Goal: Task Accomplishment & Management: Manage account settings

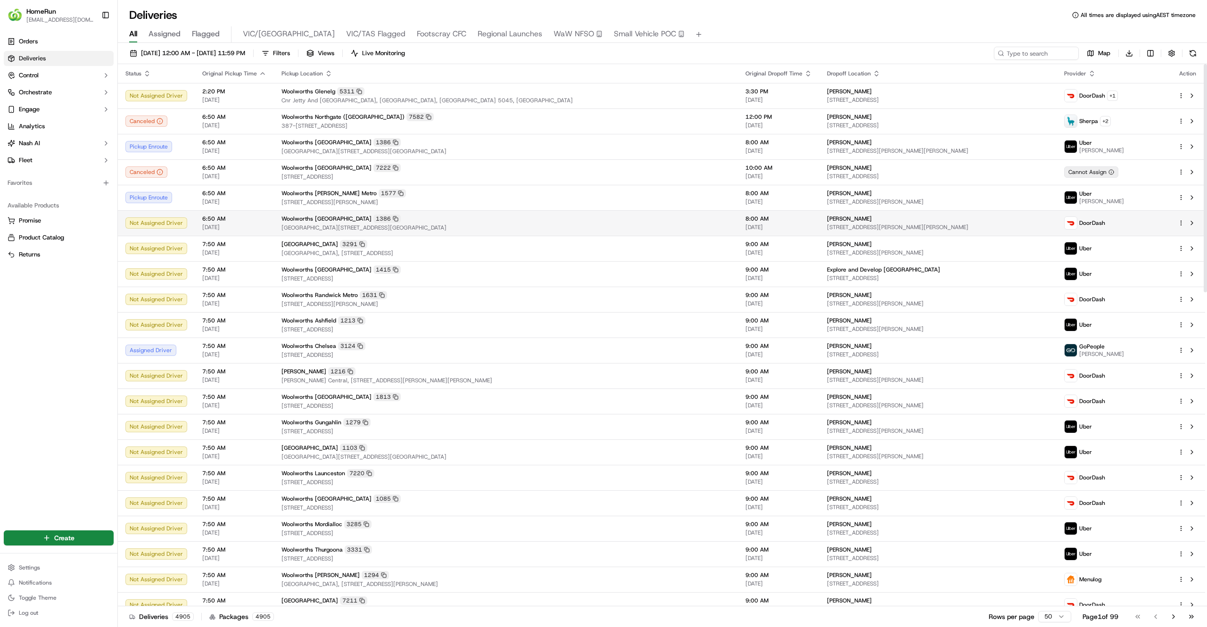
click at [266, 220] on td "6:50 AM 20/09/2025" at bounding box center [234, 222] width 79 height 25
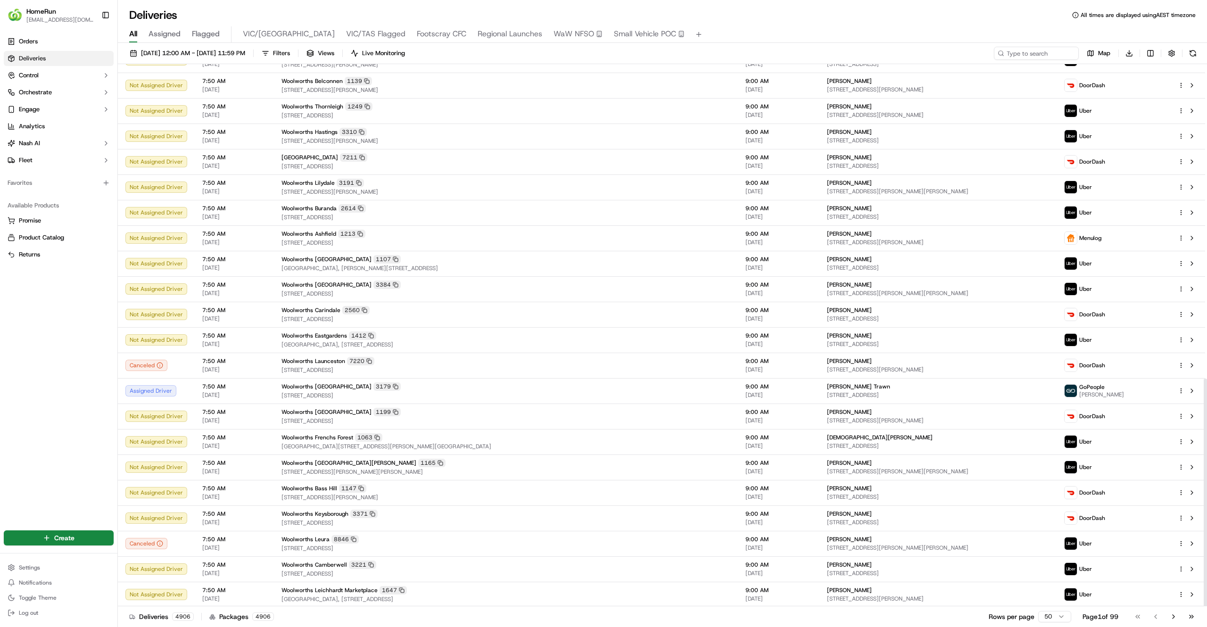
scroll to position [749, 0]
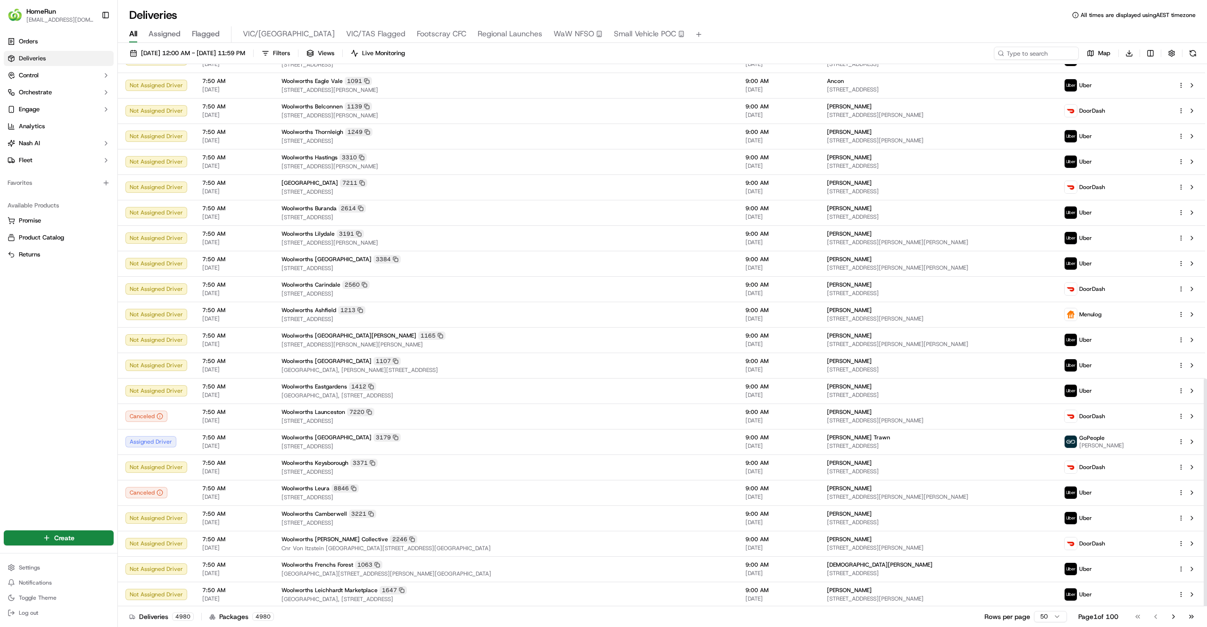
click at [67, 458] on div "Orders Deliveries Control Orchestrate Engage Analytics Nash AI Fleet Favorites …" at bounding box center [58, 275] width 117 height 491
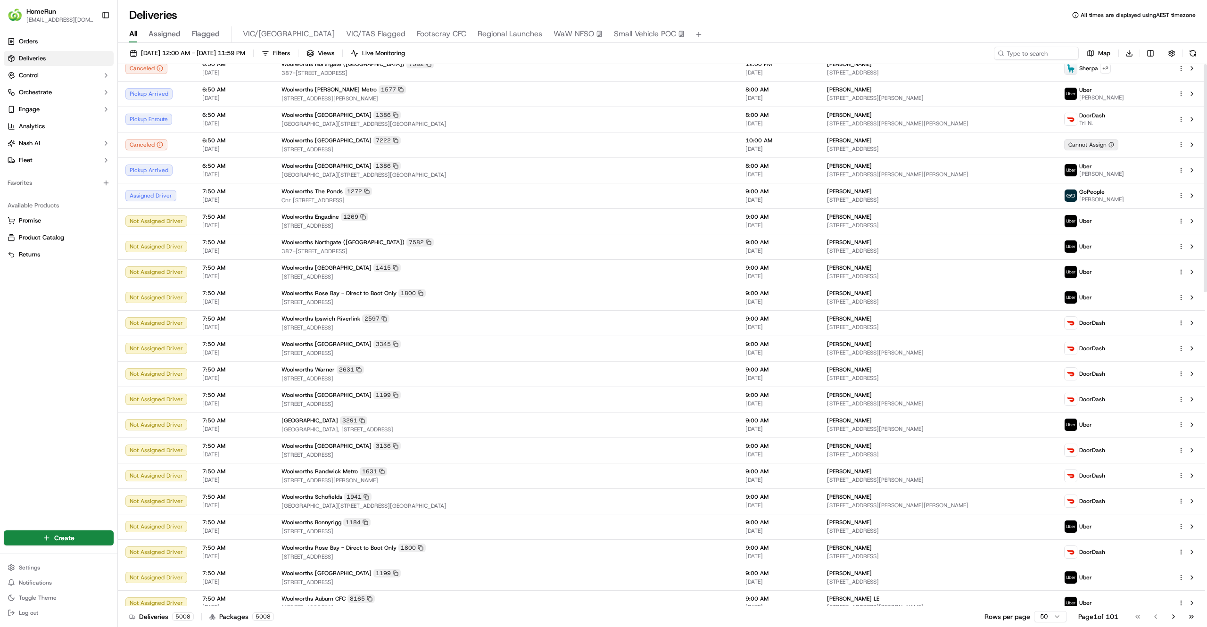
scroll to position [0, 0]
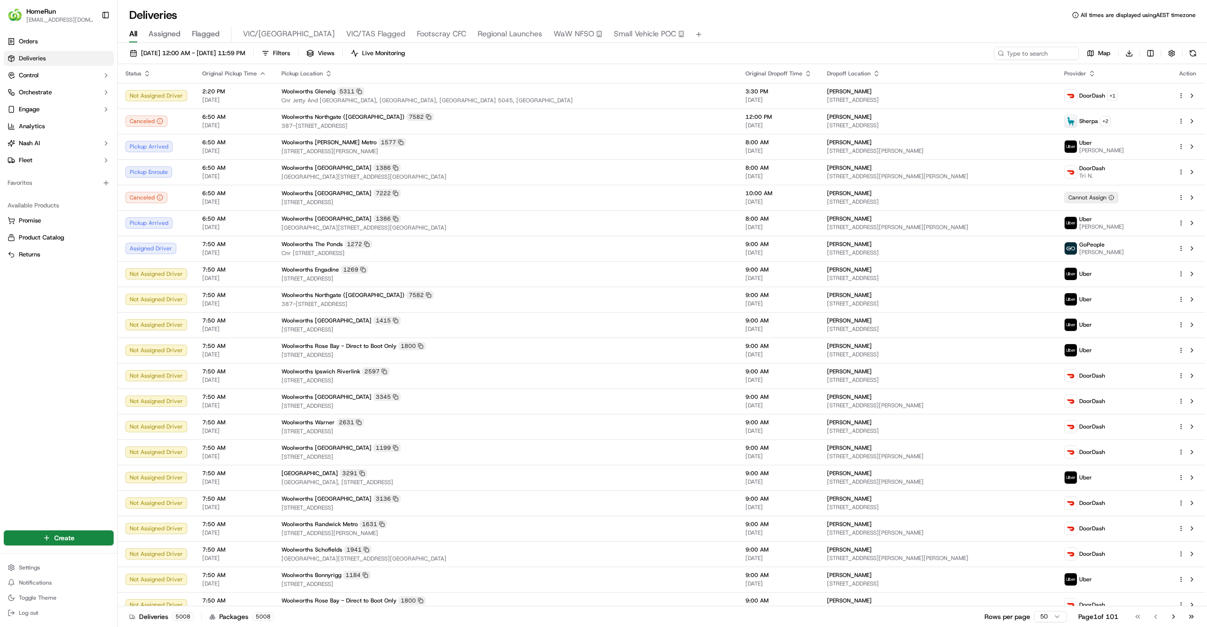
click at [310, 45] on div "20/09/2025 12:00 AM - 20/09/2025 11:59 PM Filters Views Live Monitoring Map Dow…" at bounding box center [662, 336] width 1089 height 586
click at [294, 49] on button "Filters" at bounding box center [275, 53] width 37 height 13
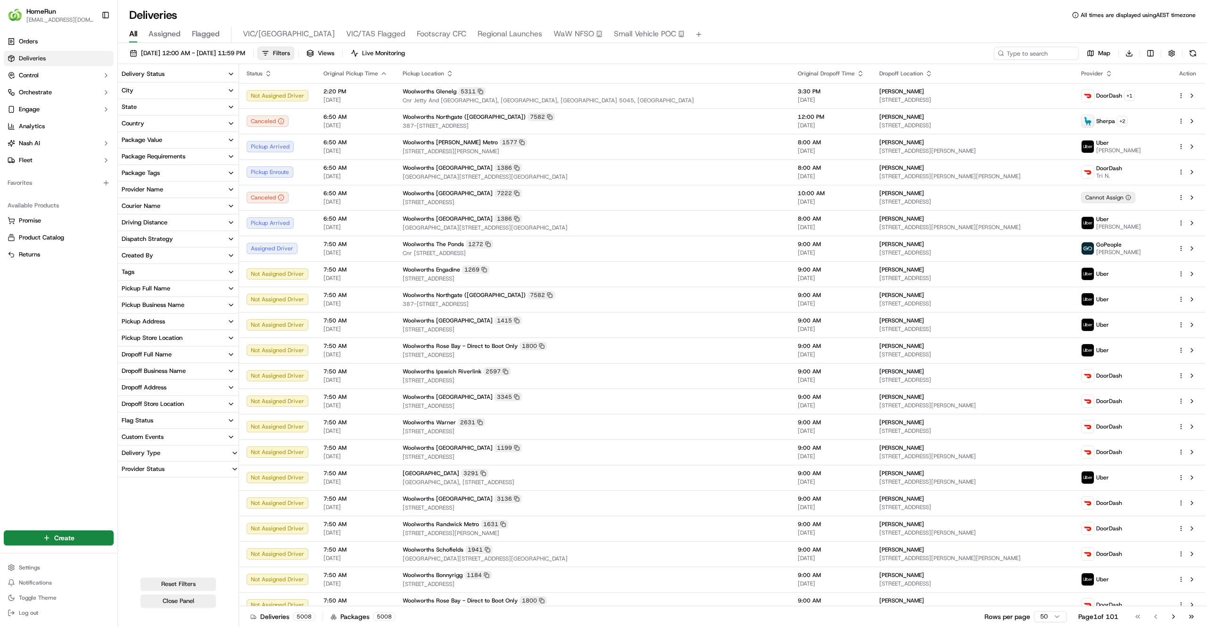
click at [198, 69] on button "Delivery Status" at bounding box center [178, 74] width 121 height 16
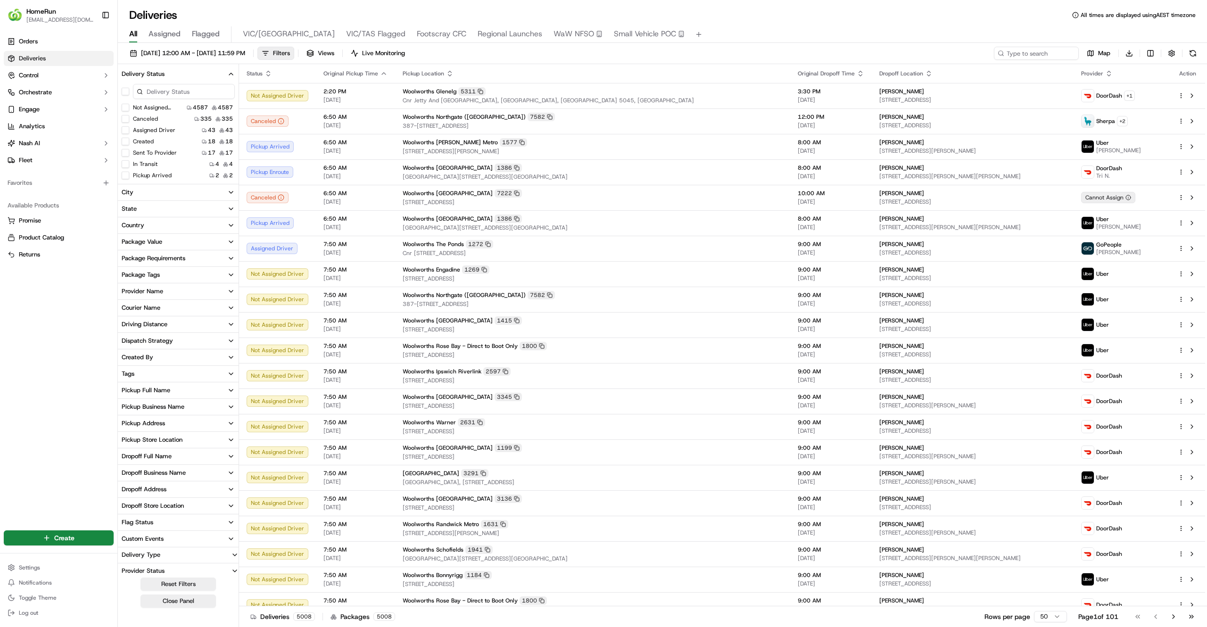
click at [124, 140] on button "Created" at bounding box center [126, 142] width 8 height 8
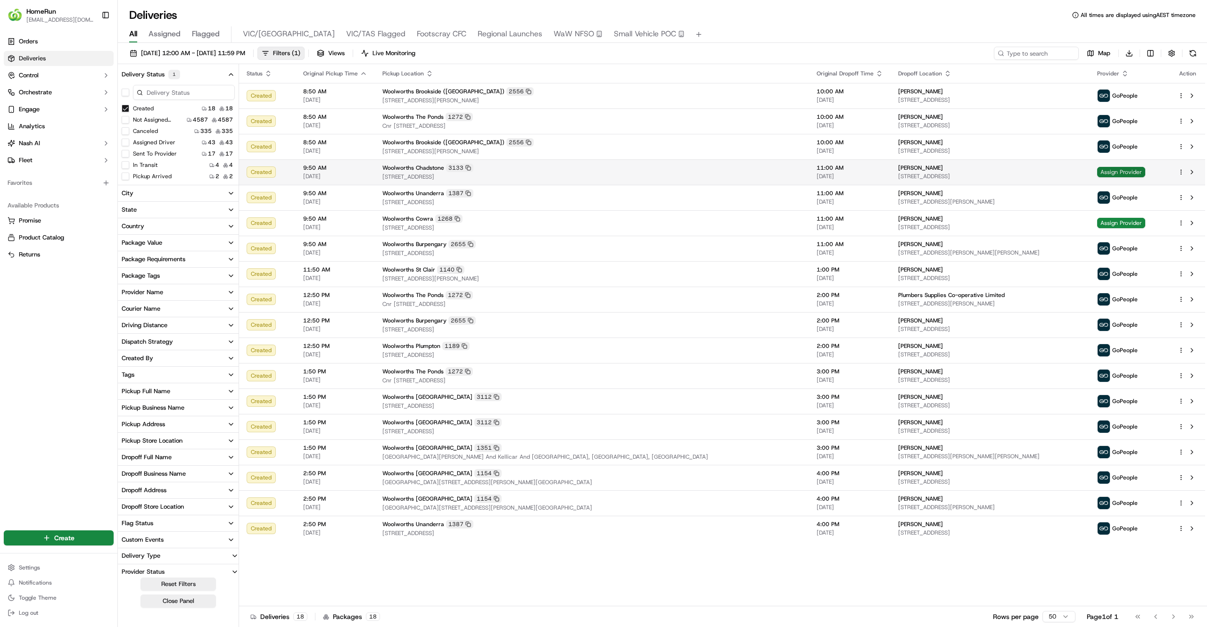
click at [1118, 174] on span "Assign Provider" at bounding box center [1121, 172] width 48 height 10
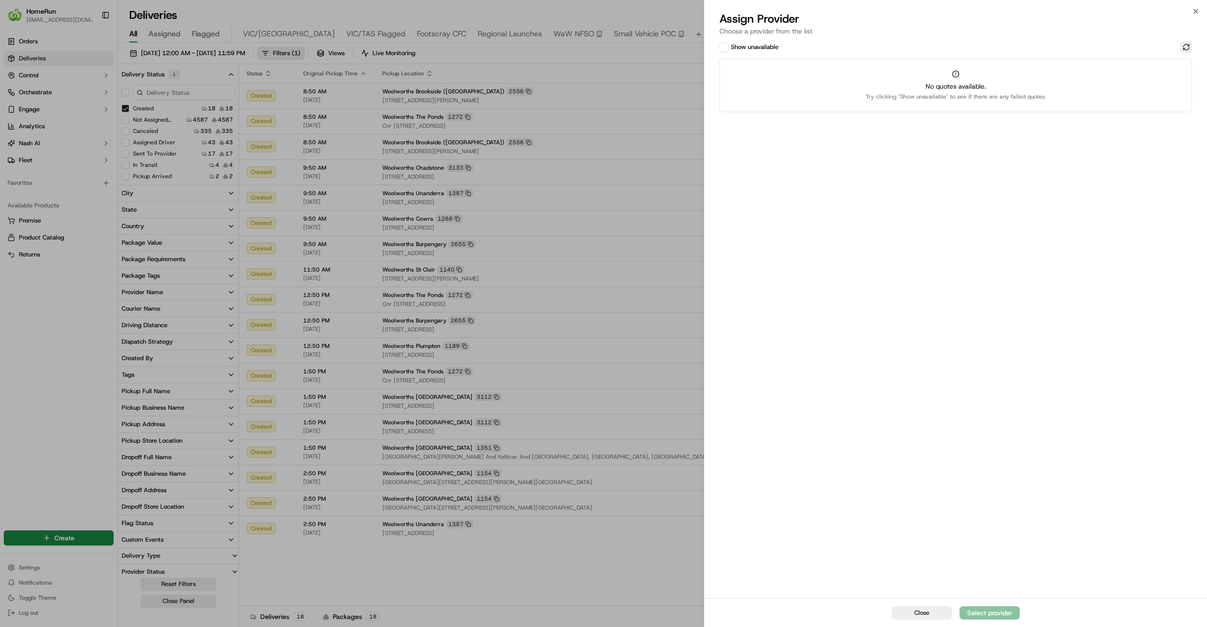
click at [1189, 47] on button at bounding box center [1185, 46] width 11 height 11
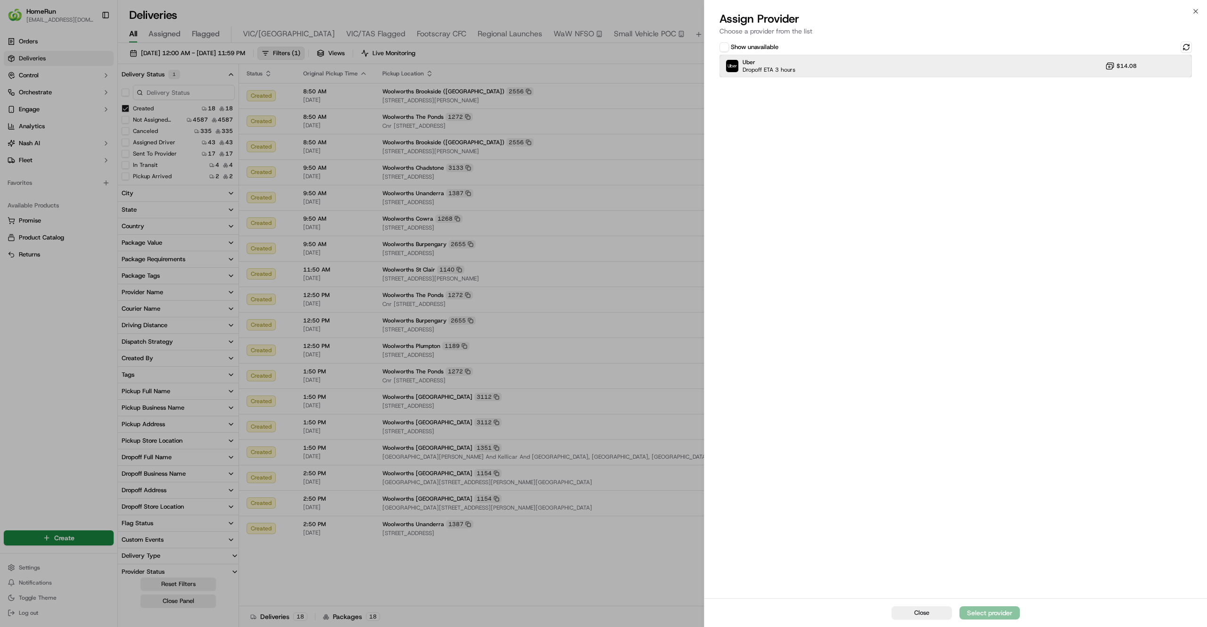
click at [865, 68] on div "Uber Dropoff ETA 3 hours $14.08" at bounding box center [955, 66] width 472 height 23
click at [998, 612] on div "Assign Provider" at bounding box center [989, 612] width 46 height 9
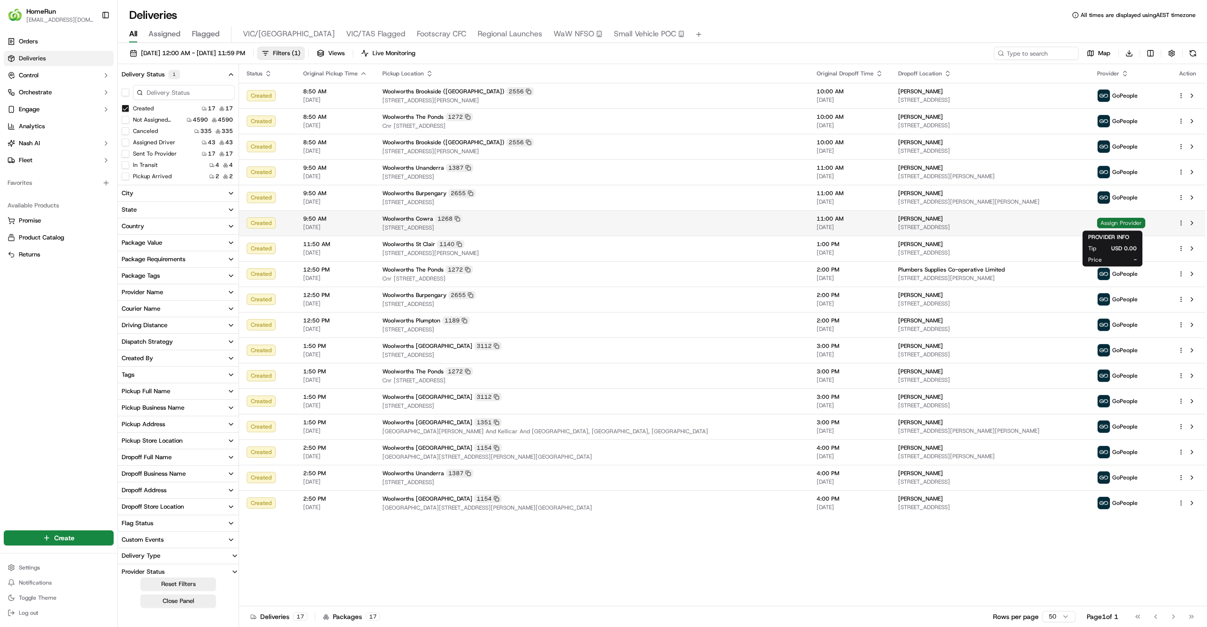
click at [1100, 220] on span "Assign Provider" at bounding box center [1121, 223] width 48 height 10
click at [395, 219] on span "Woolworths Cowra" at bounding box center [407, 219] width 51 height 8
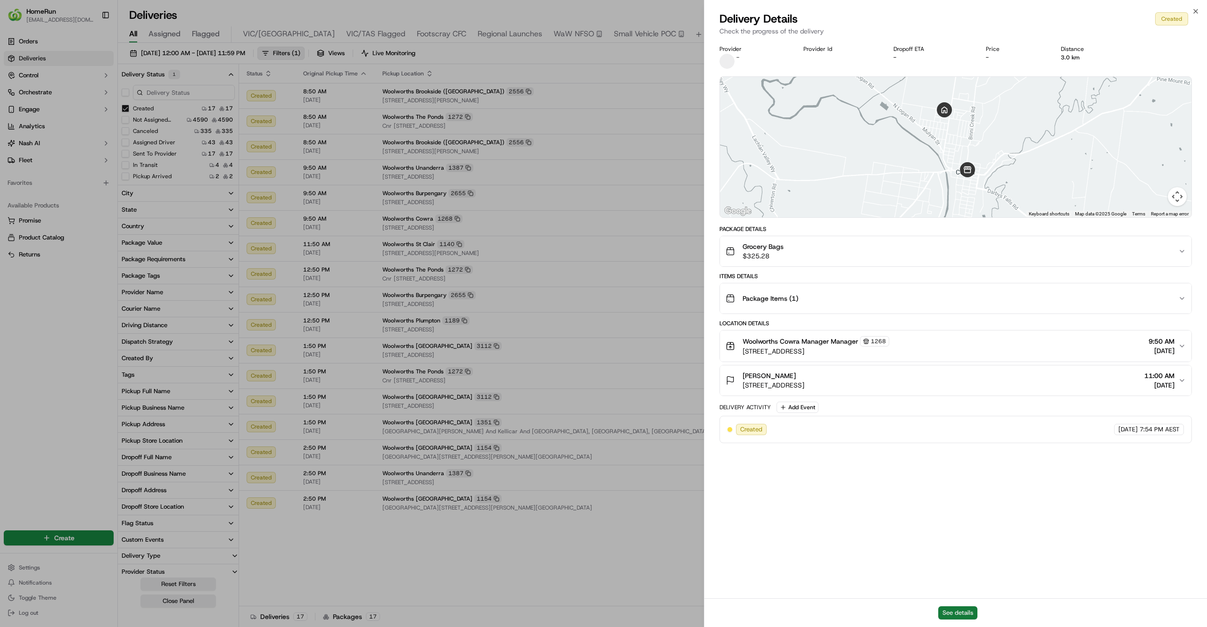
click at [941, 609] on button "See details" at bounding box center [957, 612] width 39 height 13
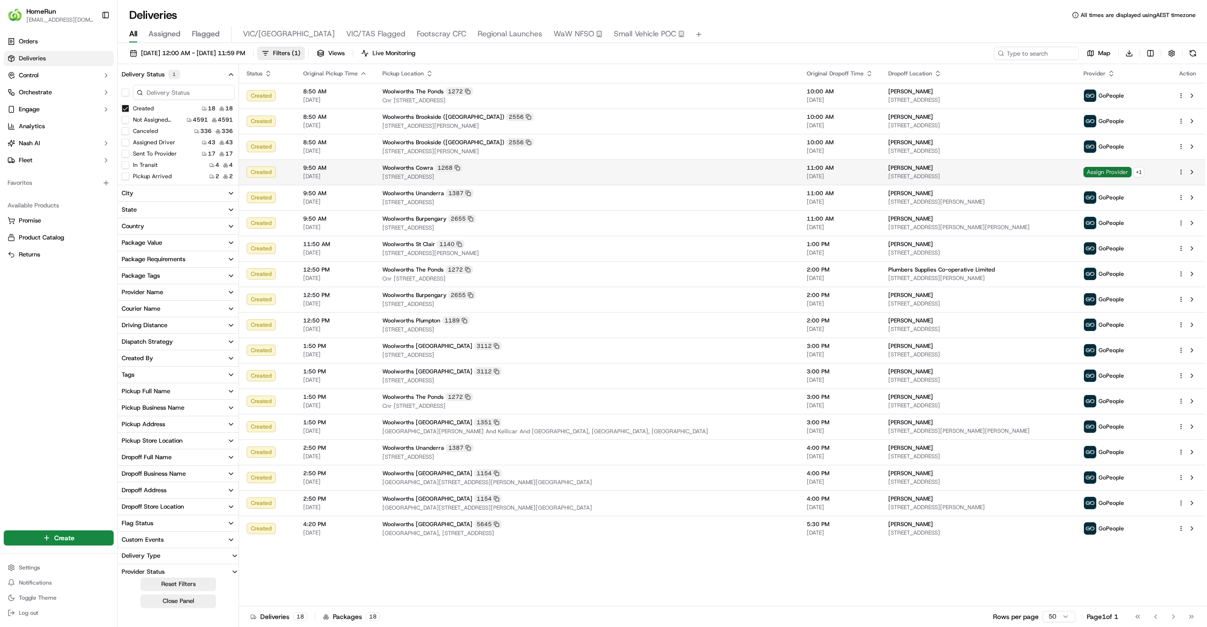
click at [1107, 173] on span "Assign Provider" at bounding box center [1107, 172] width 48 height 10
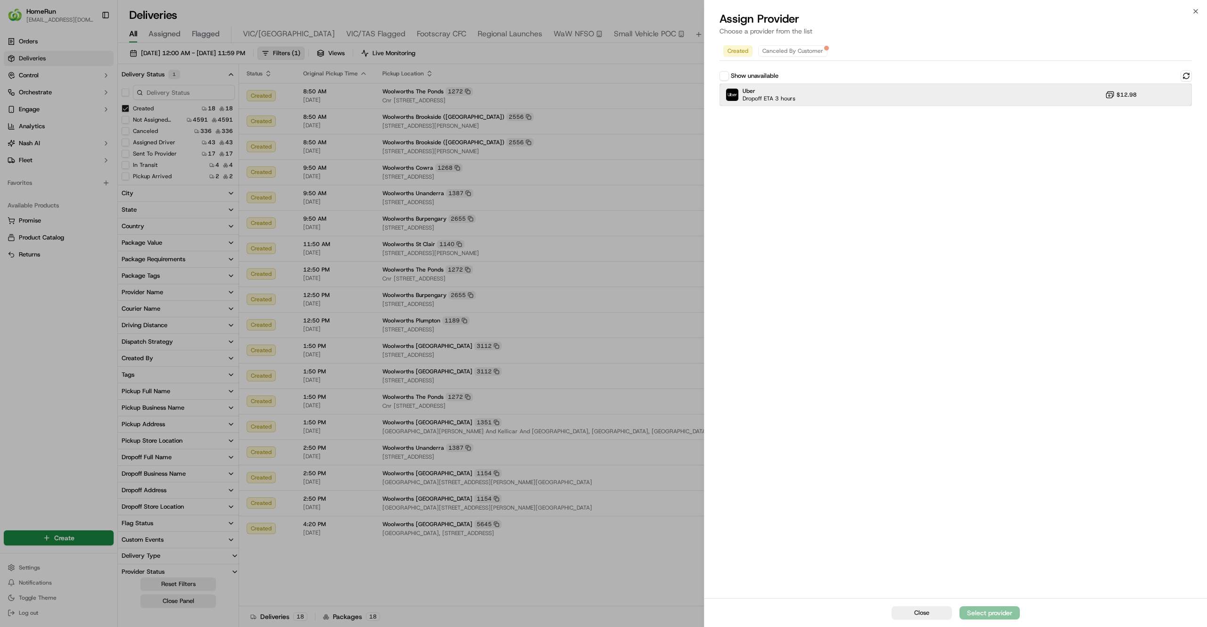
click at [1034, 94] on div "Uber Dropoff ETA 3 hours $12.98" at bounding box center [955, 94] width 472 height 23
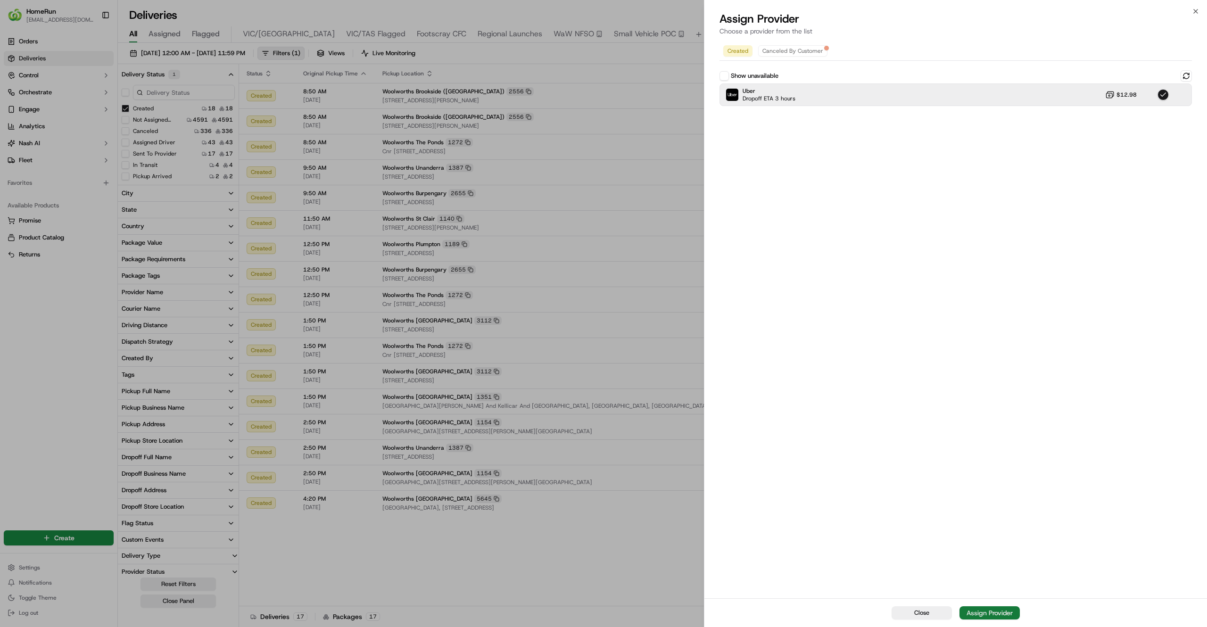
click at [987, 611] on div "Assign Provider" at bounding box center [989, 612] width 46 height 9
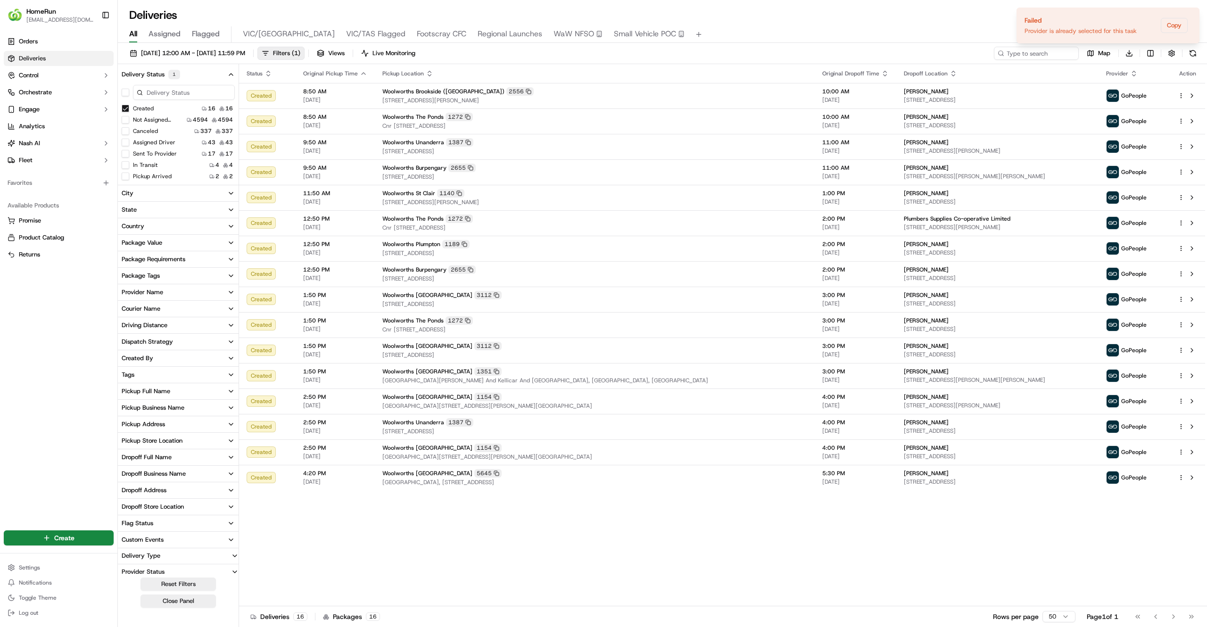
click at [125, 107] on button "Created" at bounding box center [126, 109] width 8 height 8
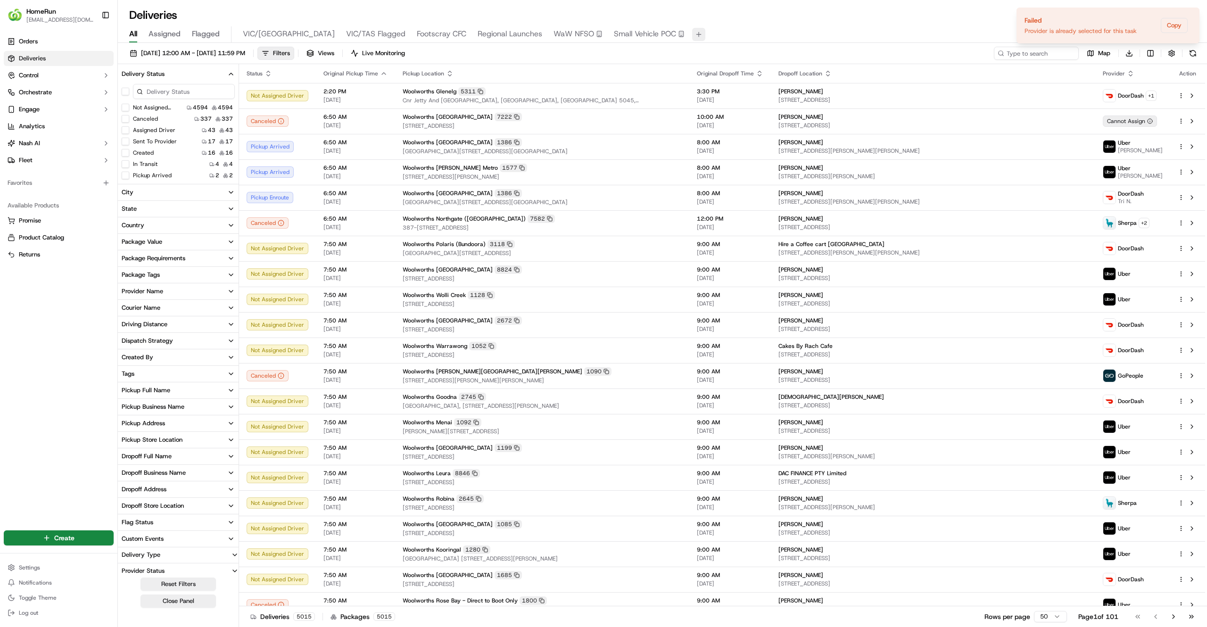
click at [692, 33] on button at bounding box center [698, 34] width 13 height 13
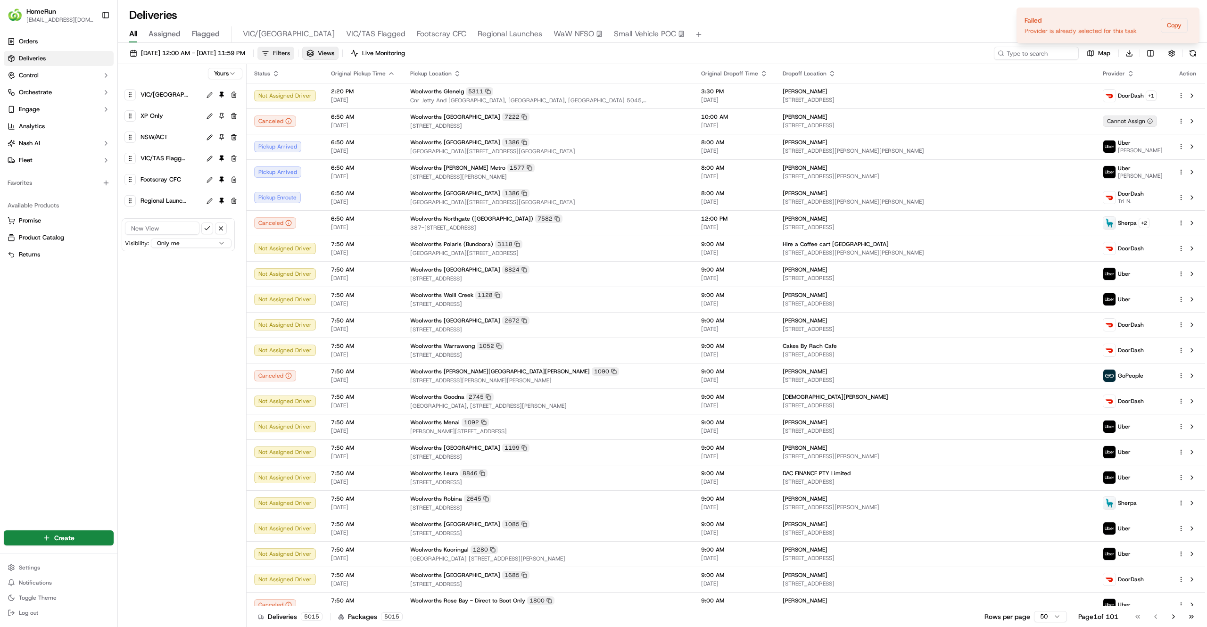
click at [290, 56] on span "Filters" at bounding box center [281, 53] width 17 height 8
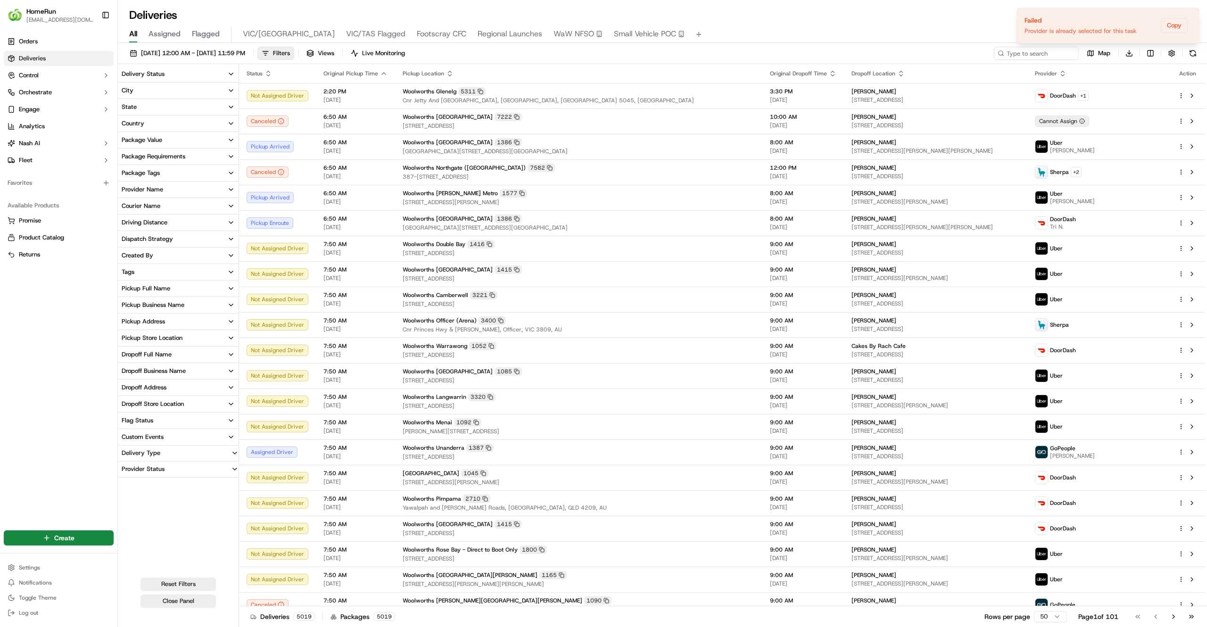
click at [155, 336] on div "Pickup Store Location" at bounding box center [152, 338] width 61 height 8
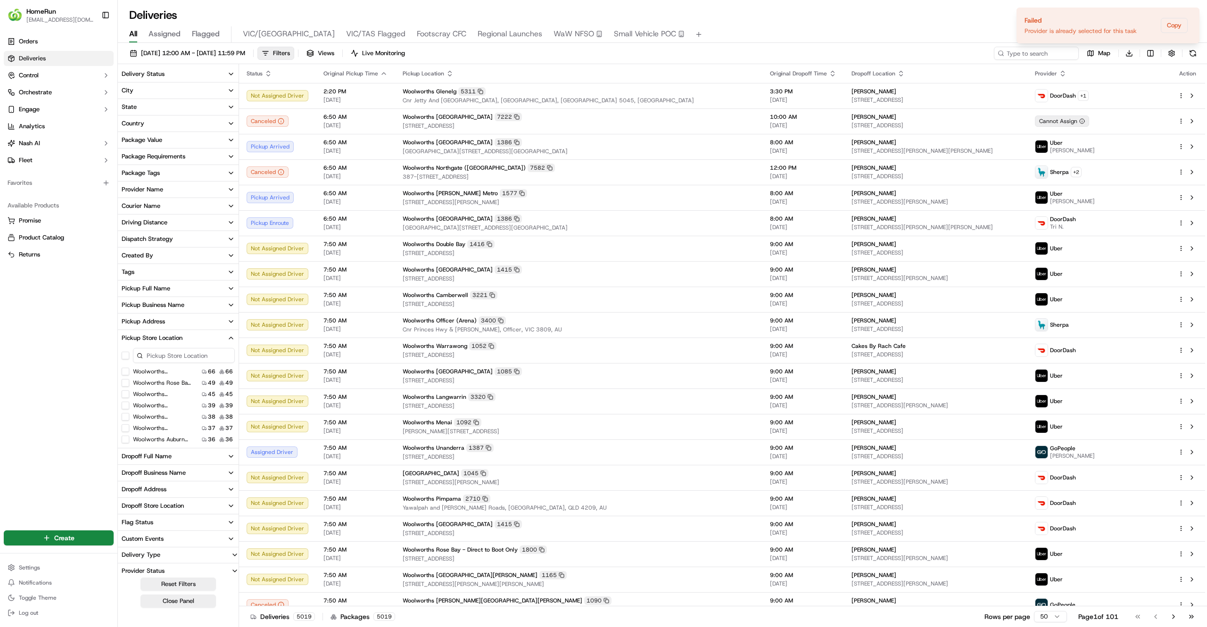
click at [154, 351] on input at bounding box center [184, 355] width 102 height 15
click at [125, 371] on button "Woolworths Mount Gambier" at bounding box center [126, 372] width 8 height 8
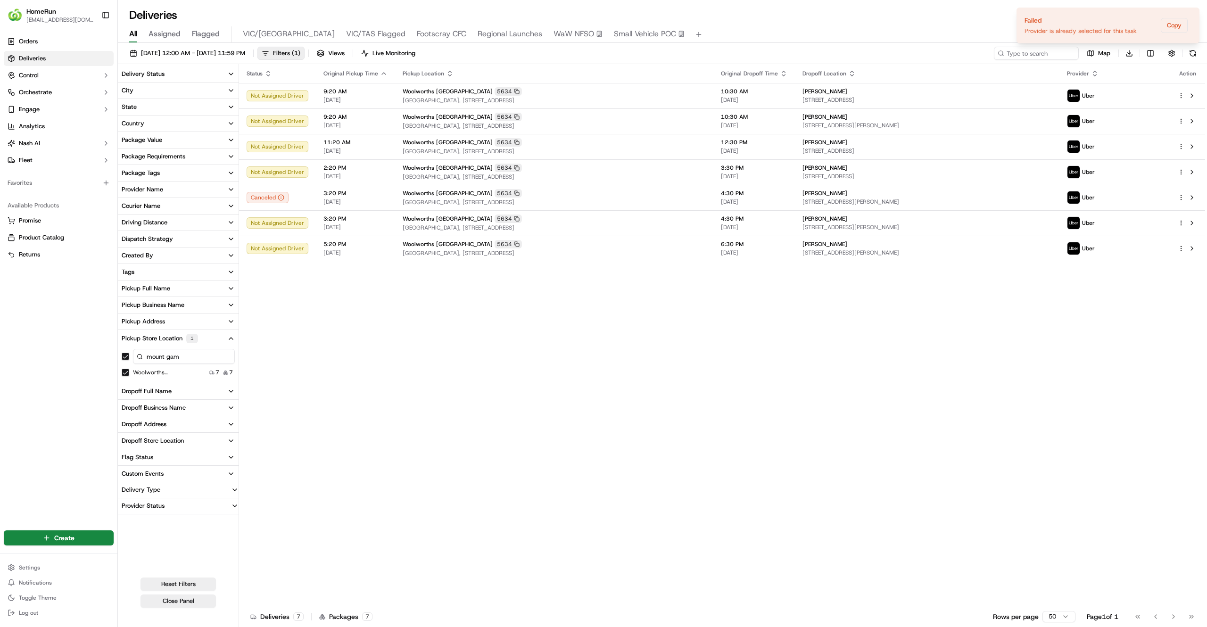
click at [225, 358] on input "mount gam" at bounding box center [184, 356] width 102 height 15
click at [144, 382] on label "Woolworths Marion" at bounding box center [163, 384] width 60 height 8
click at [129, 382] on button "Woolworths Marion" at bounding box center [126, 384] width 8 height 8
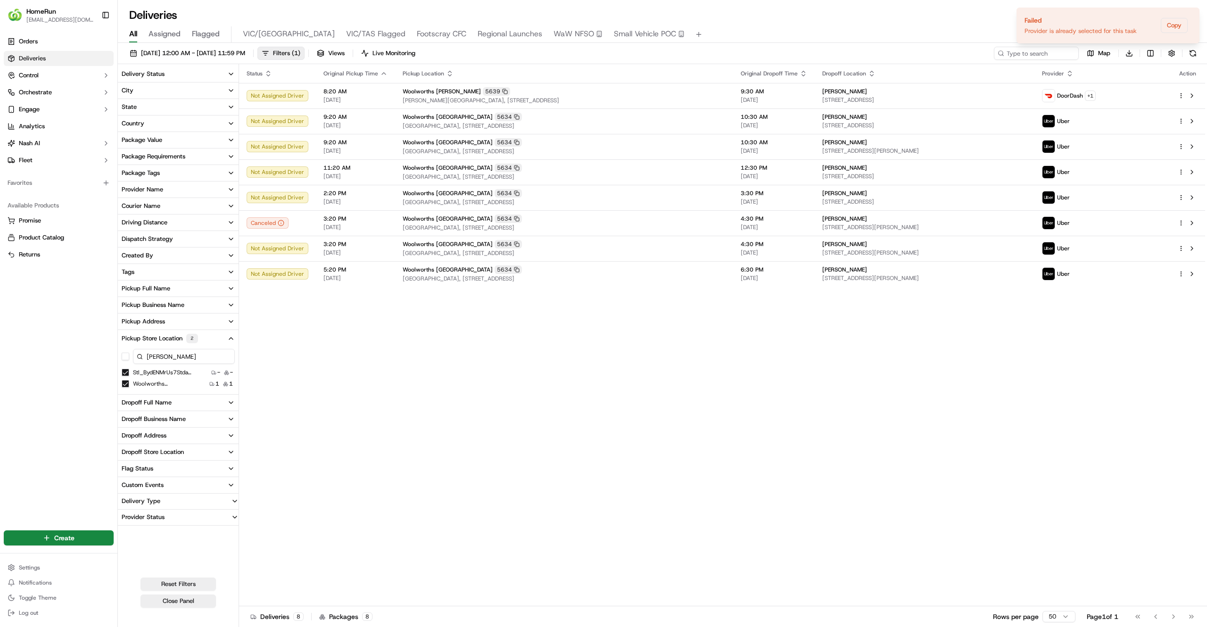
click at [168, 353] on input "marion" at bounding box center [184, 356] width 102 height 15
click at [214, 358] on input "newt" at bounding box center [184, 356] width 102 height 15
click at [127, 395] on button "stl_CPJNfNt3XAWqtRPzizFPdL" at bounding box center [126, 395] width 8 height 8
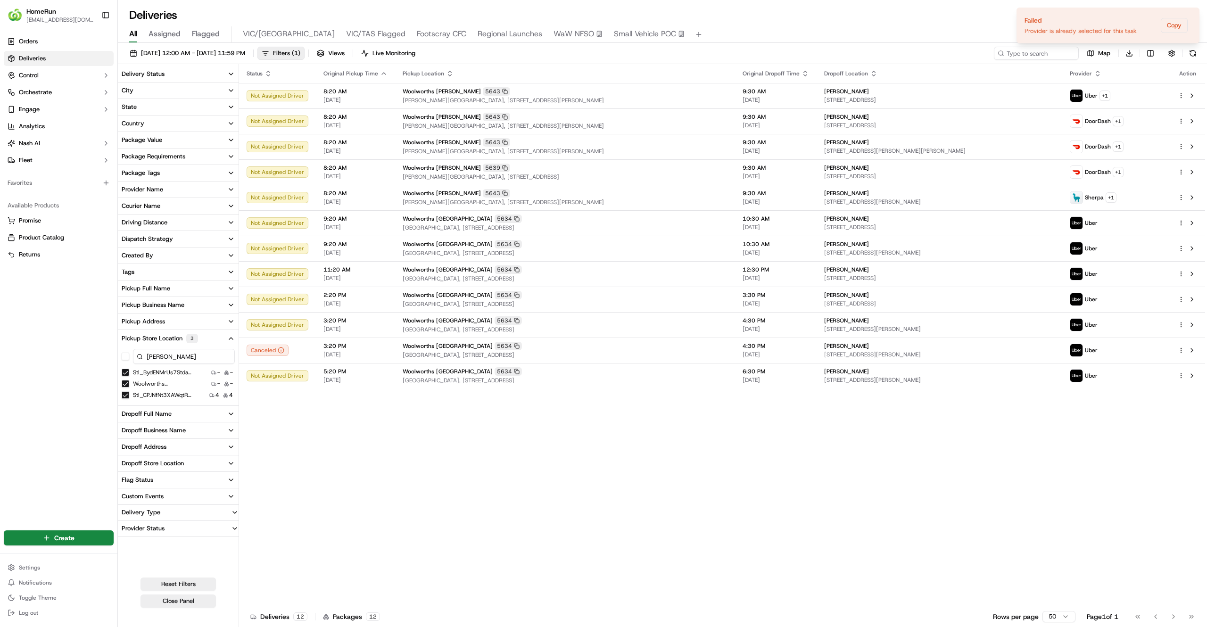
click at [188, 354] on input "newton" at bounding box center [184, 356] width 102 height 15
click at [138, 404] on label "Woolworths Hallett Cove" at bounding box center [163, 407] width 60 height 8
click at [129, 404] on button "Woolworths Hallett Cove" at bounding box center [126, 407] width 8 height 8
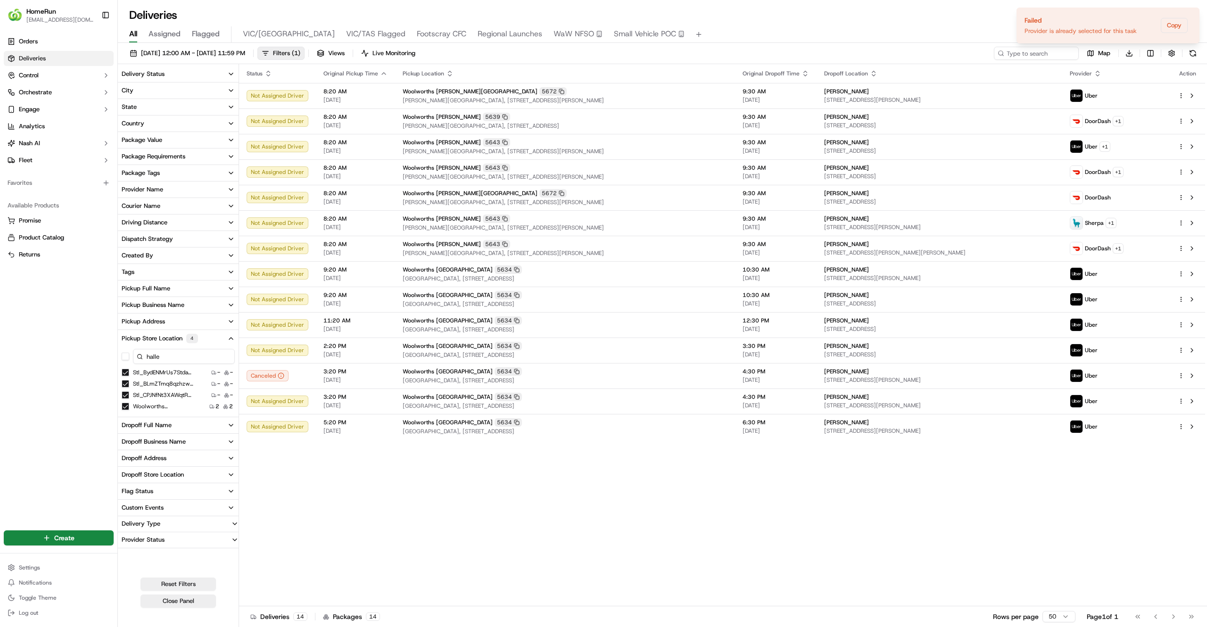
click at [159, 349] on input "halle" at bounding box center [184, 356] width 102 height 15
click at [159, 350] on input "halle" at bounding box center [184, 356] width 102 height 15
click at [125, 418] on button "stl_X2zspumXMhtPwS2N9E2j2i" at bounding box center [126, 418] width 8 height 8
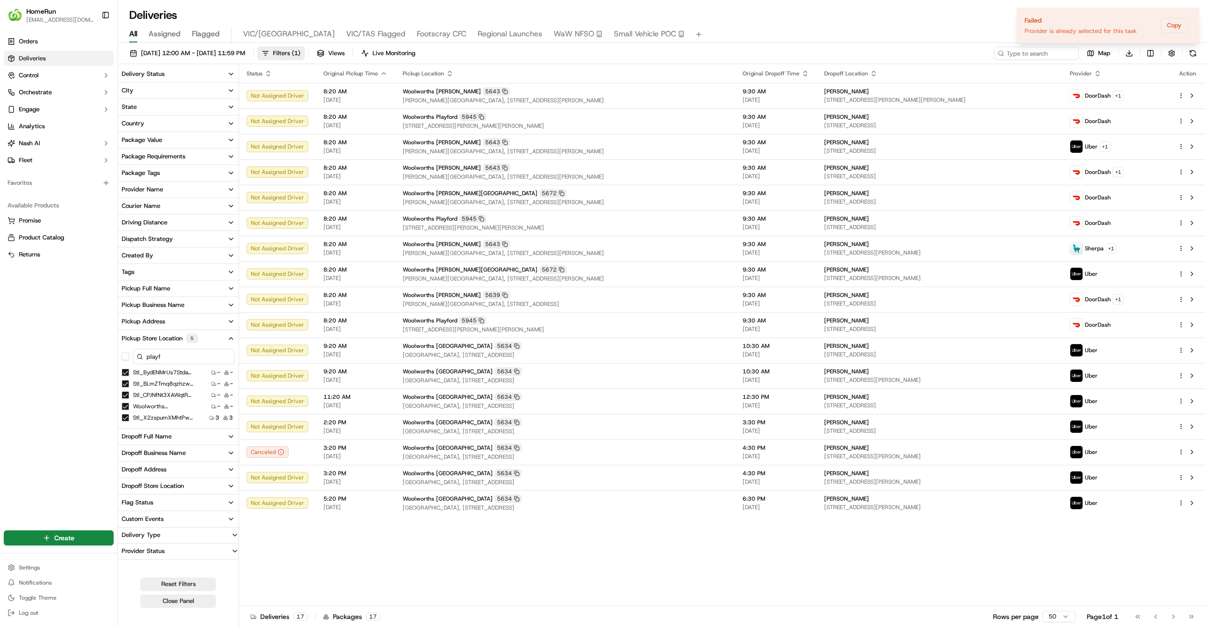
click at [165, 352] on input "playf" at bounding box center [184, 356] width 102 height 15
click at [127, 429] on button "Woolworths Eastland (Victoria)" at bounding box center [126, 429] width 8 height 8
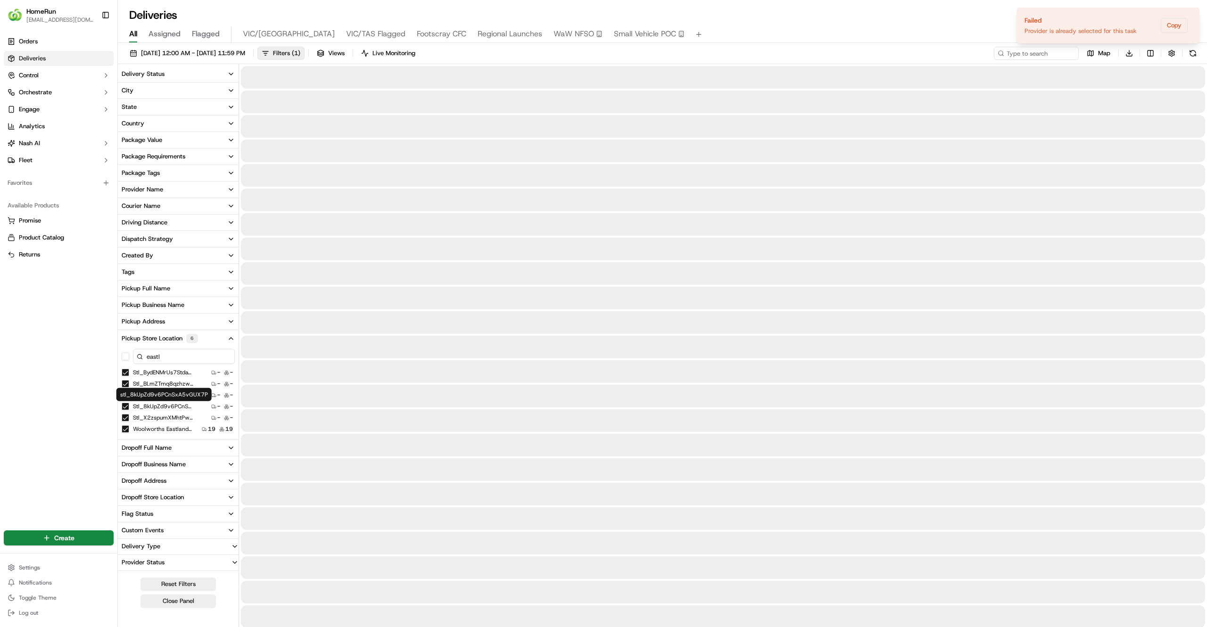
click at [172, 350] on input "eastl" at bounding box center [184, 356] width 102 height 15
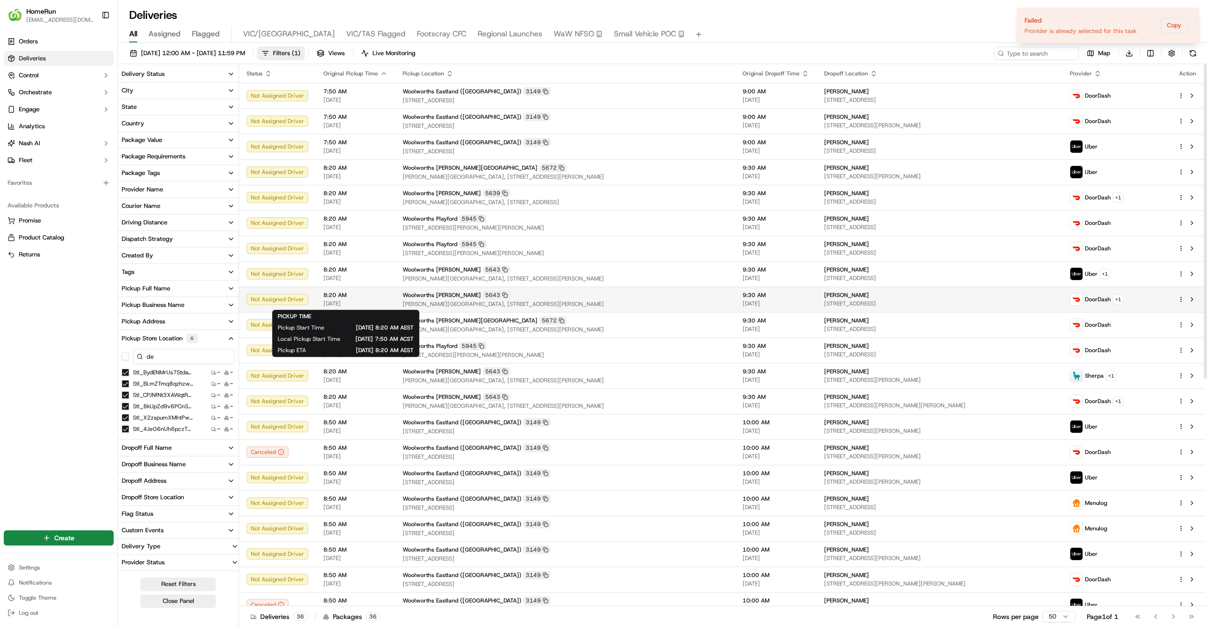
type input "d"
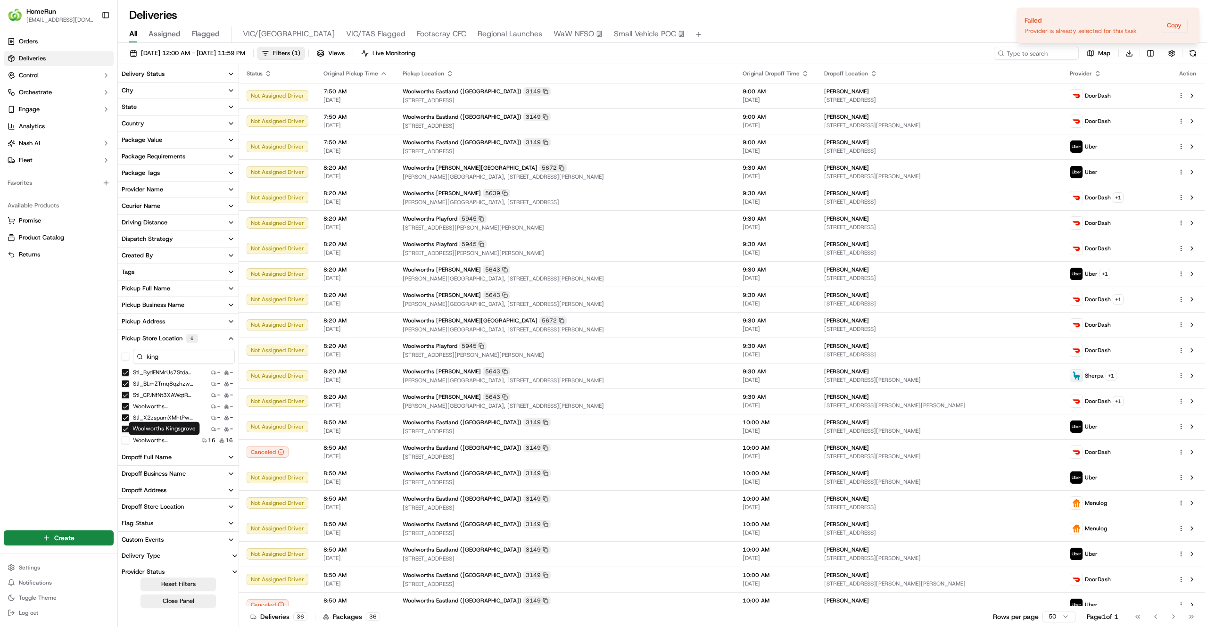
click at [145, 442] on label "Woolworths Kingsgrove" at bounding box center [163, 441] width 60 height 8
click at [129, 442] on button "Woolworths Kingsgrove" at bounding box center [126, 441] width 8 height 8
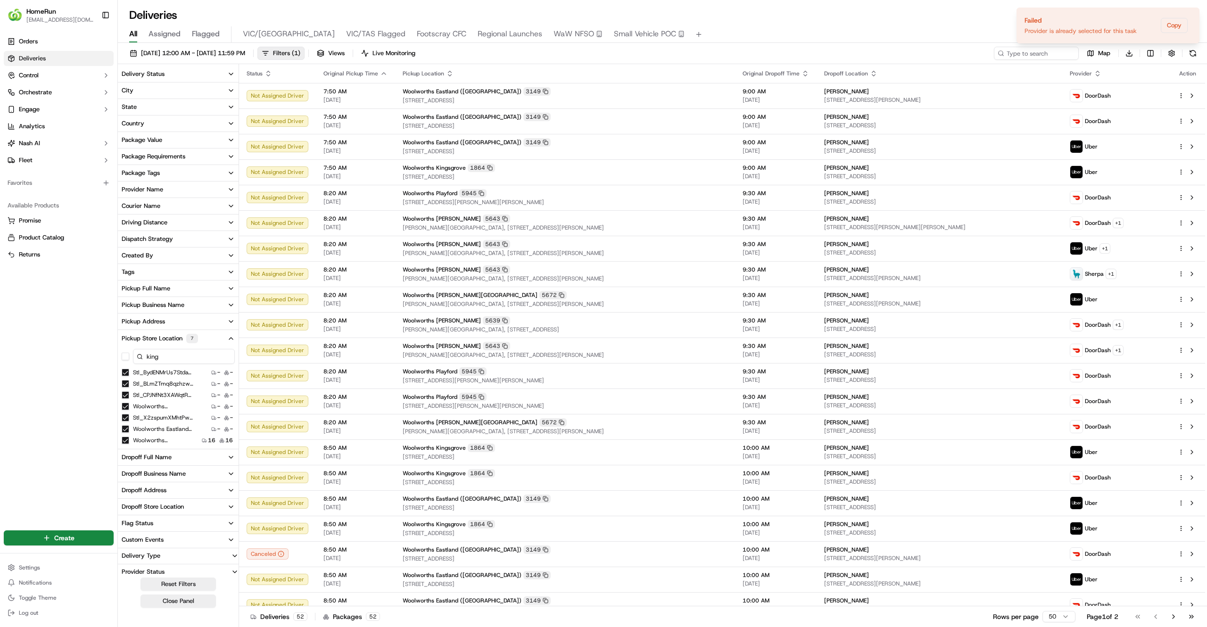
click at [168, 353] on input "king" at bounding box center [184, 356] width 102 height 15
click at [166, 344] on input "dev" at bounding box center [184, 348] width 102 height 15
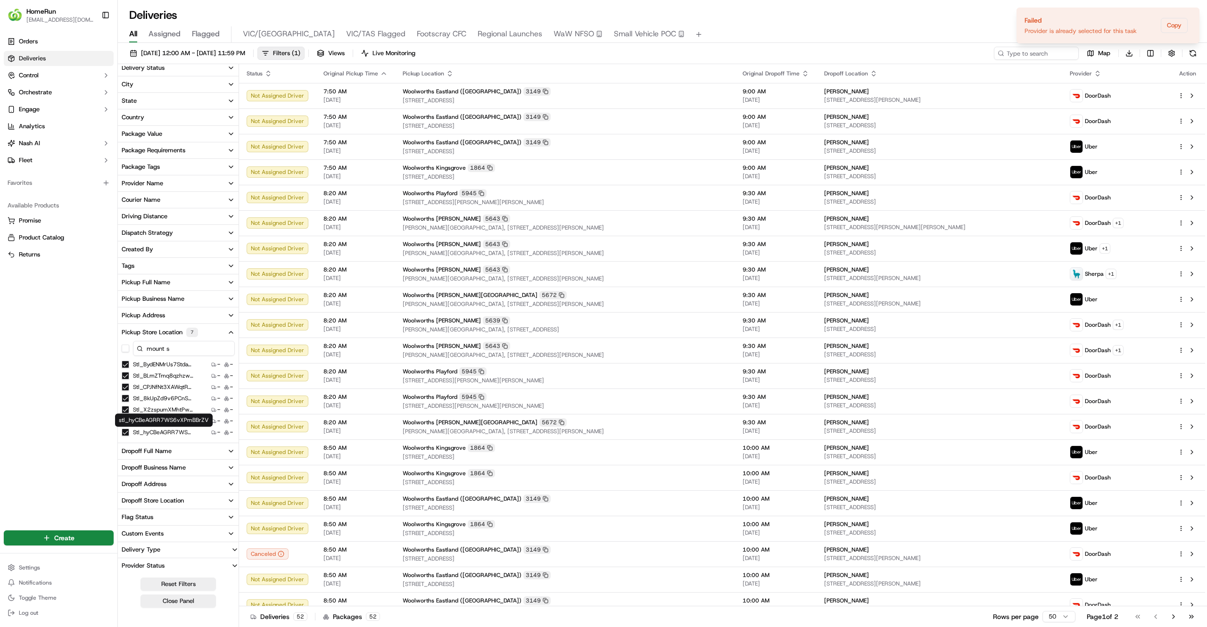
scroll to position [13, 0]
click at [125, 430] on button "stl_96dnyALkXFcacbfRY2N6DB" at bounding box center [126, 432] width 8 height 8
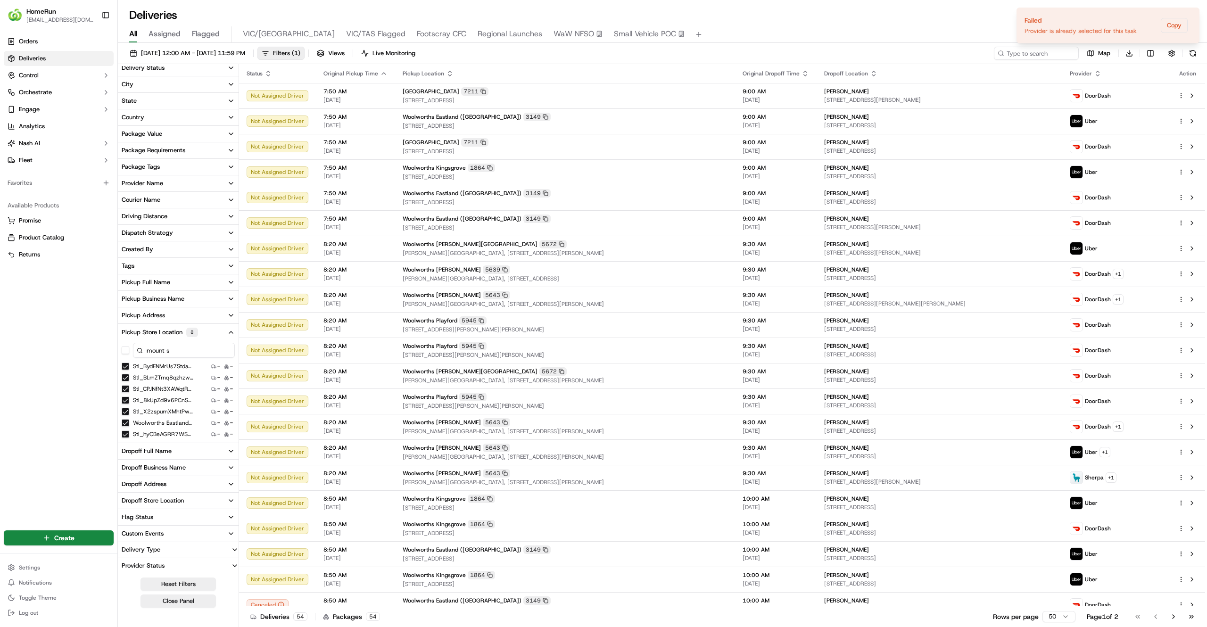
click at [163, 349] on input "mount s" at bounding box center [184, 350] width 102 height 15
click at [128, 433] on button "stl_fubBtWJ9uc6q8KyjWFnzAg" at bounding box center [126, 432] width 8 height 8
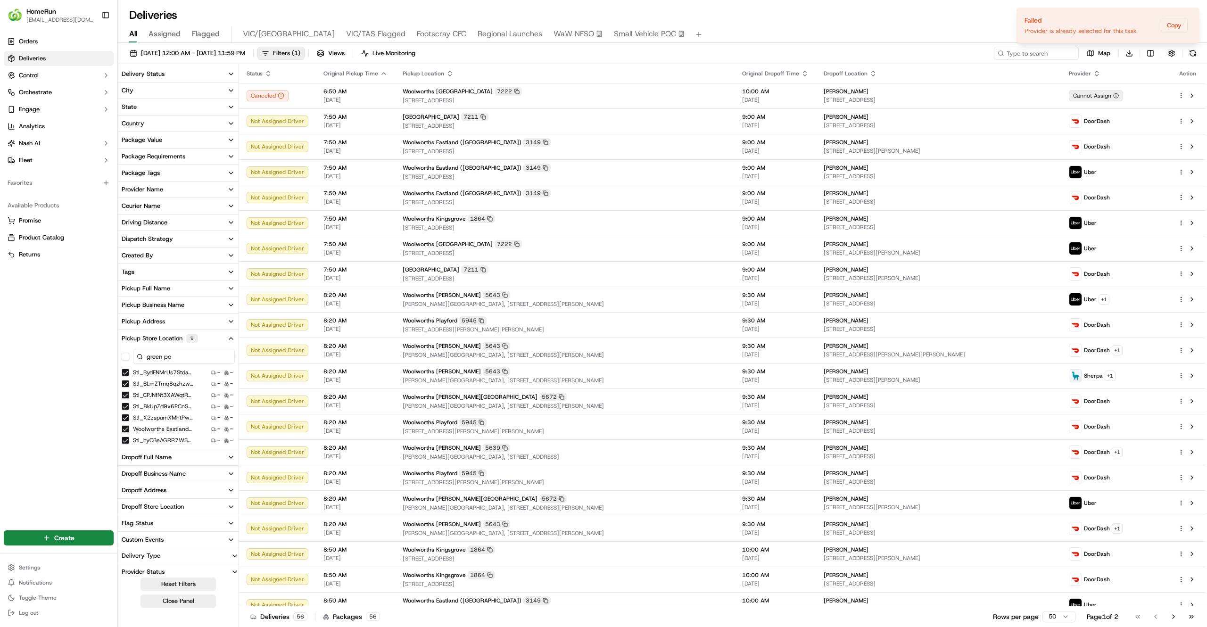
click at [163, 352] on input "green po" at bounding box center [184, 356] width 102 height 15
click at [159, 438] on label "stl_f4ejNNY6CJgWuy3QXar7tu" at bounding box center [163, 439] width 60 height 8
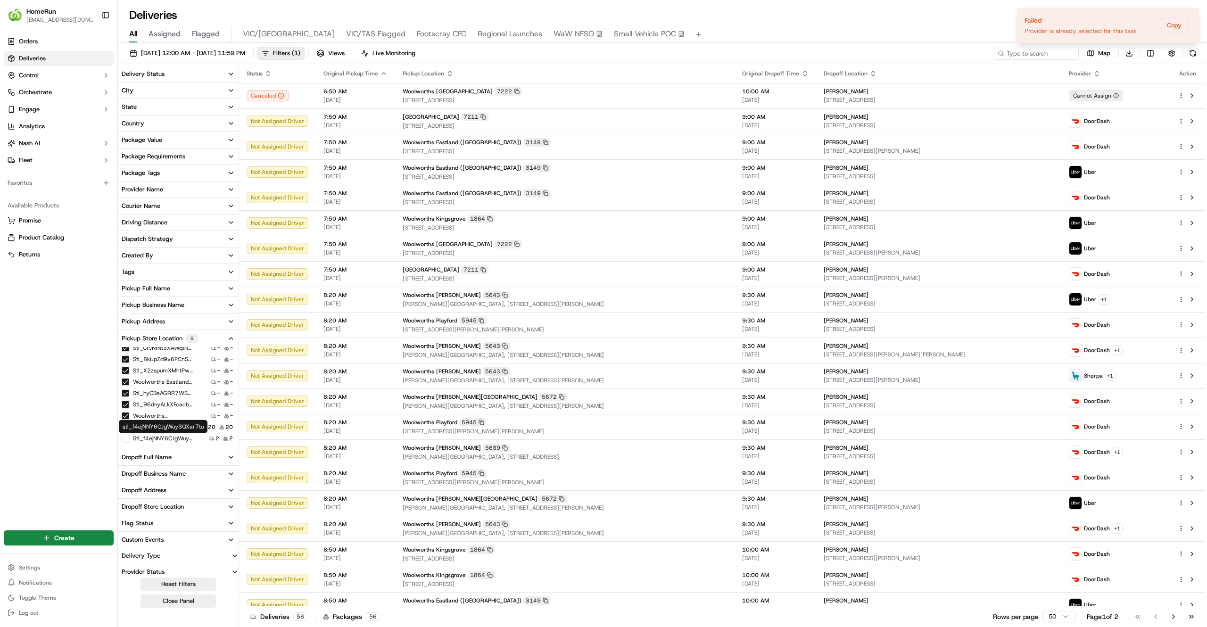
click at [129, 438] on button "stl_f4ejNNY6CJgWuy3QXar7tu" at bounding box center [126, 439] width 8 height 8
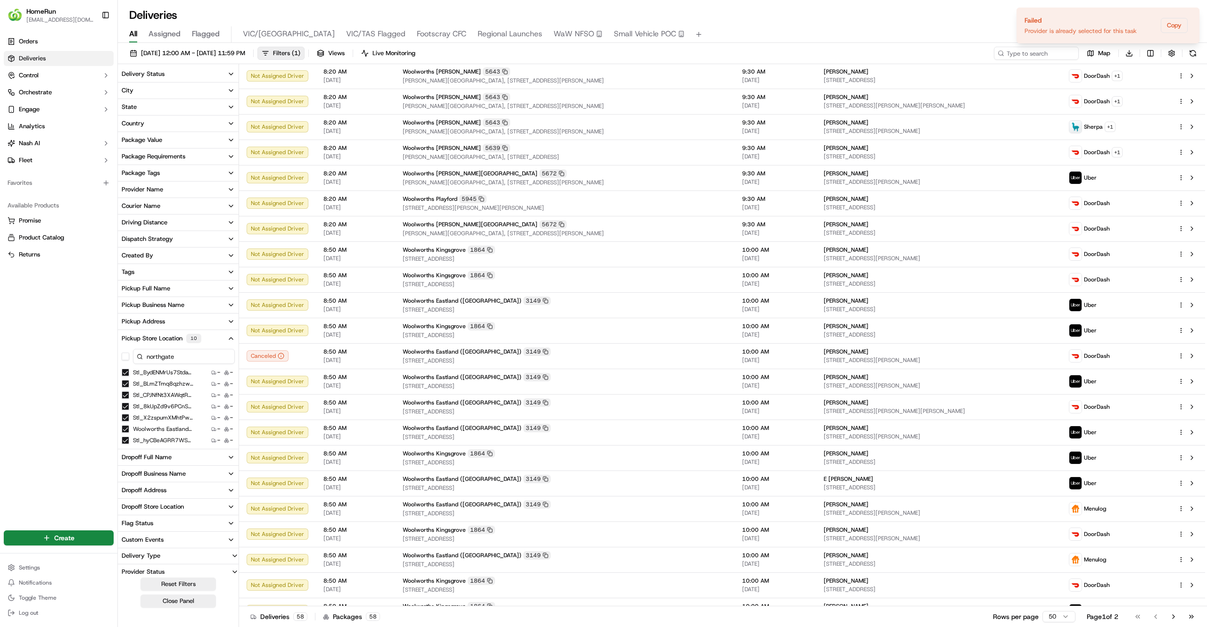
click at [174, 353] on input "northgate" at bounding box center [184, 356] width 102 height 15
click at [125, 428] on button "Woolworths Eastland (Victoria)" at bounding box center [126, 429] width 8 height 8
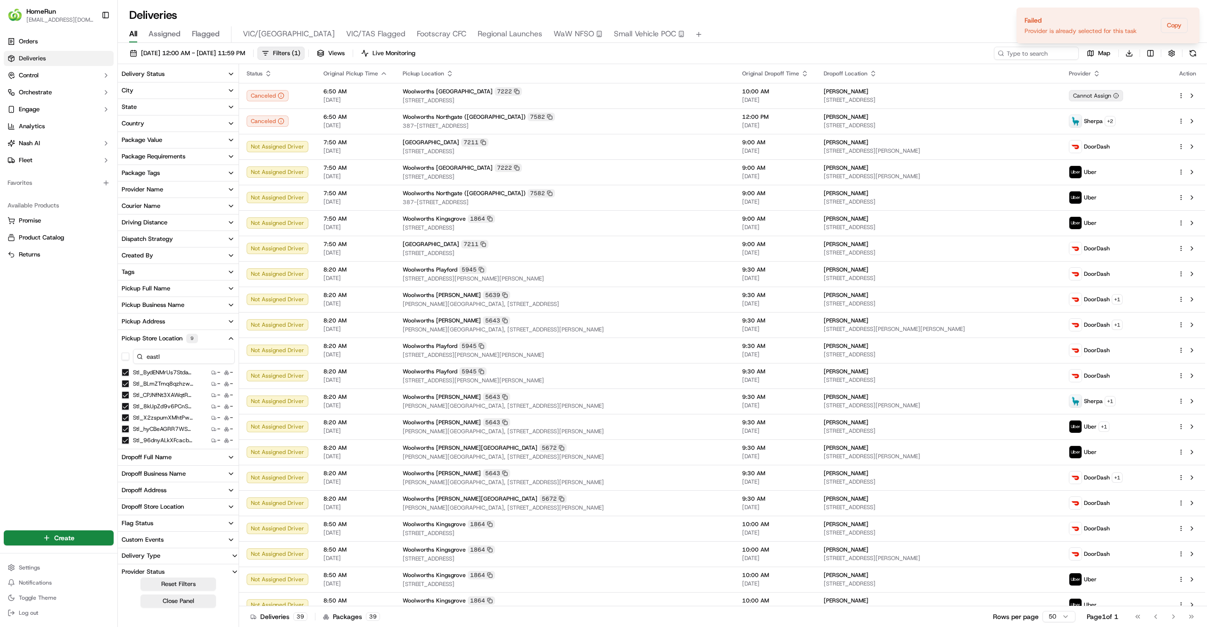
click at [175, 351] on input "eastl" at bounding box center [184, 356] width 102 height 15
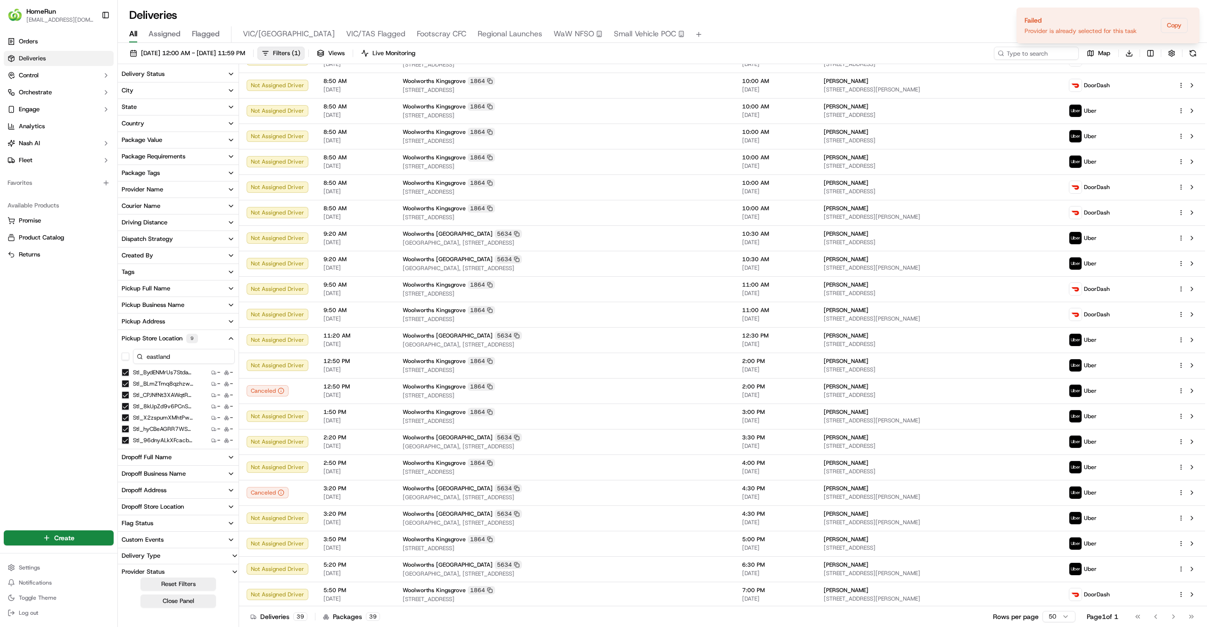
click at [185, 355] on input "eastland" at bounding box center [184, 356] width 102 height 15
click at [125, 429] on button "Woolworths Kingsgrove" at bounding box center [126, 429] width 8 height 8
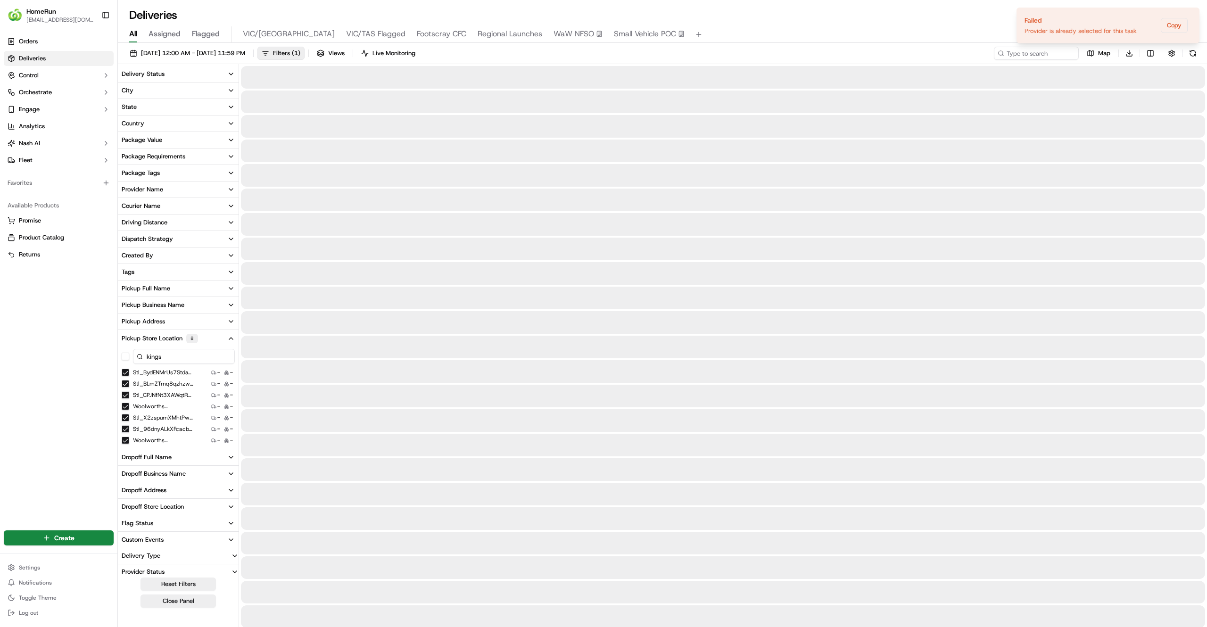
click at [176, 352] on input "kings" at bounding box center [184, 356] width 102 height 15
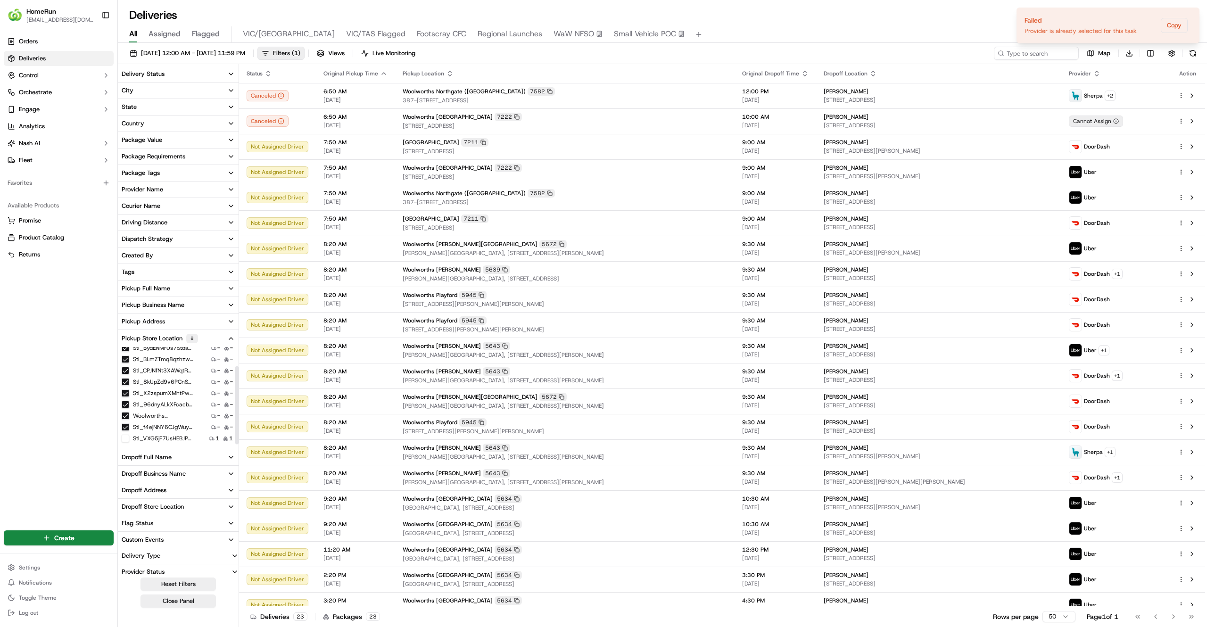
scroll to position [25, 0]
type input "kings m"
click at [125, 438] on button "stl_VXG5jF7UsHEBJPBJHntr3y" at bounding box center [126, 439] width 8 height 8
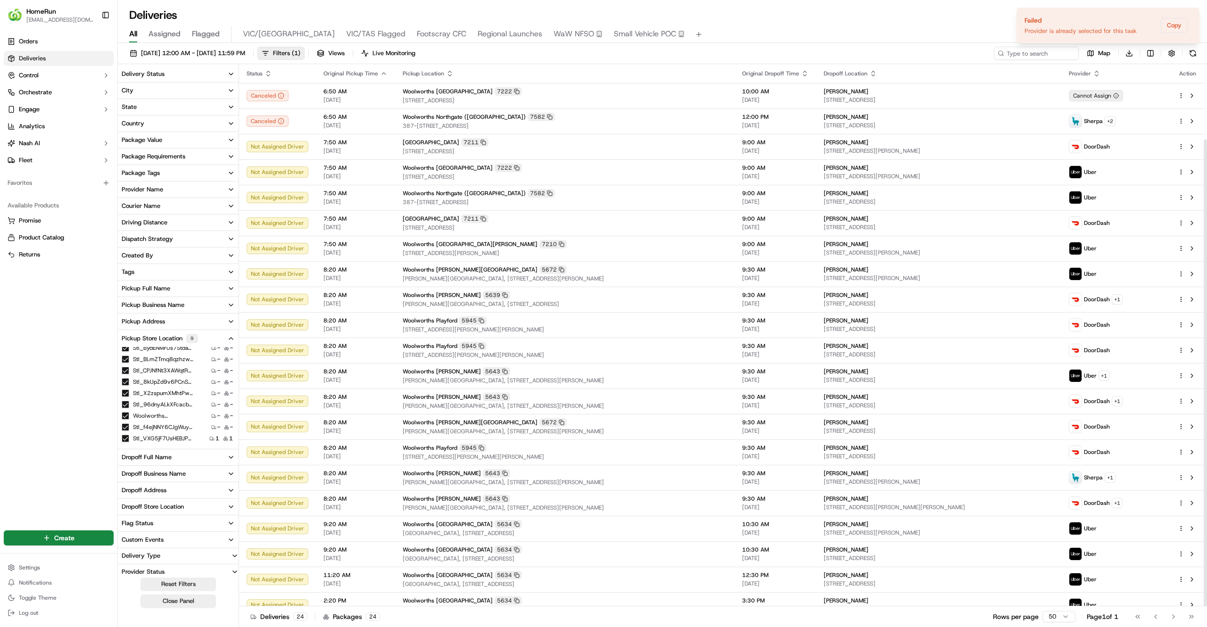
scroll to position [87, 0]
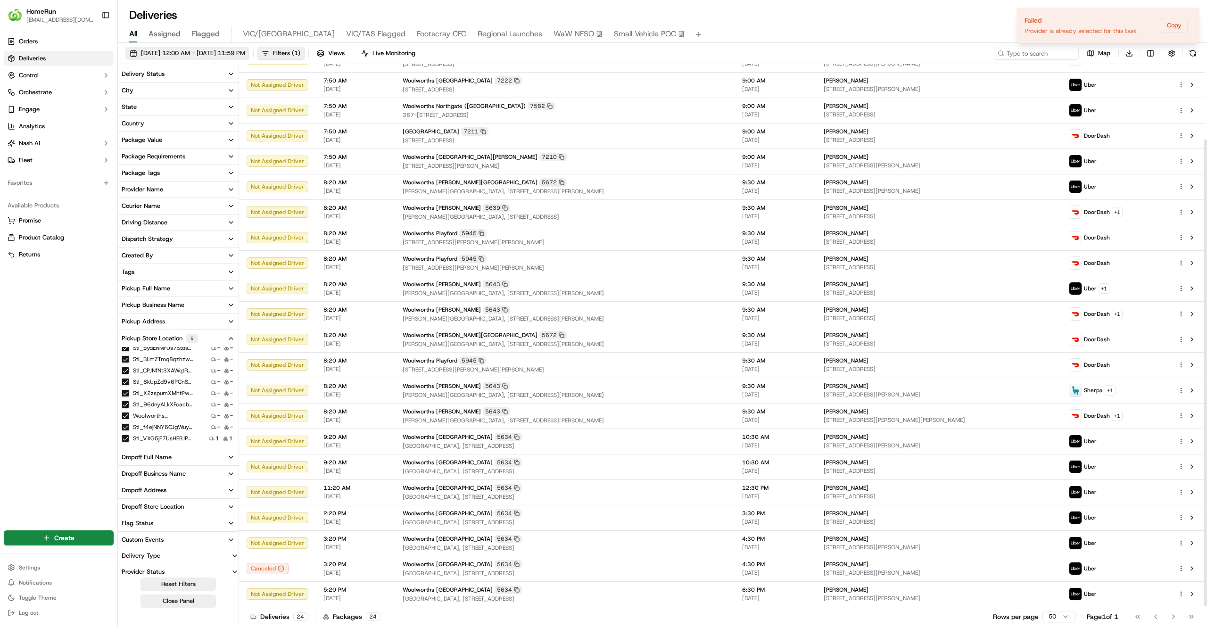
click at [230, 49] on span "20/09/2025 12:00 AM - 20/09/2025 11:59 PM" at bounding box center [193, 53] width 104 height 8
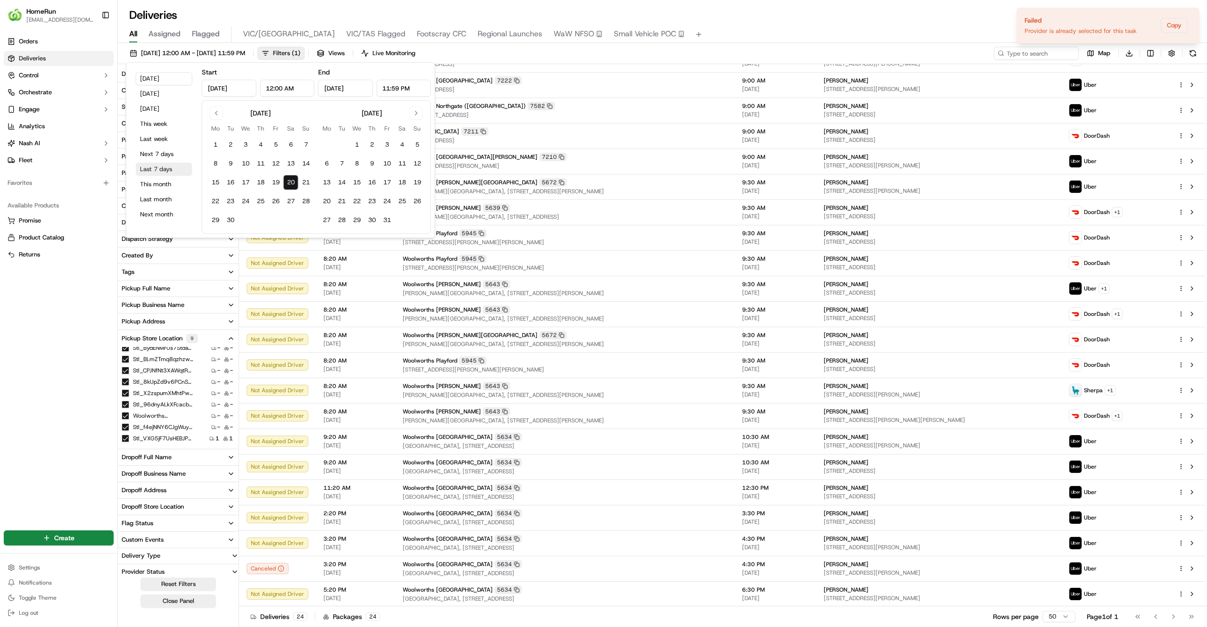
click at [139, 167] on button "Last 7 days" at bounding box center [164, 169] width 57 height 13
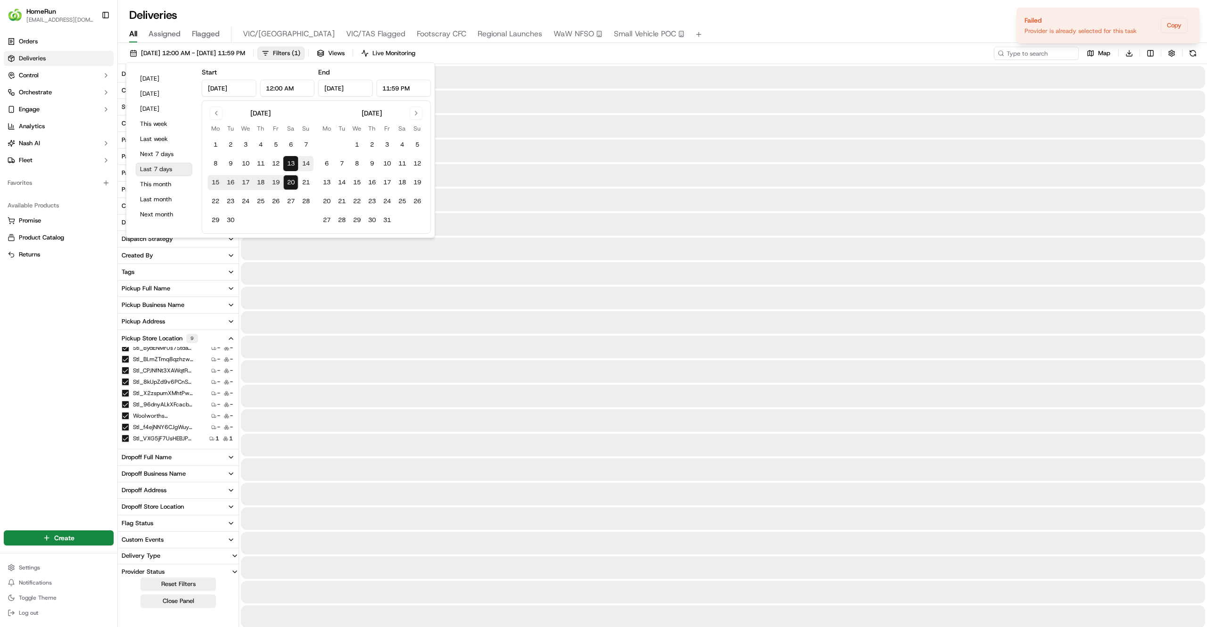
type input "Sep 13, 2025"
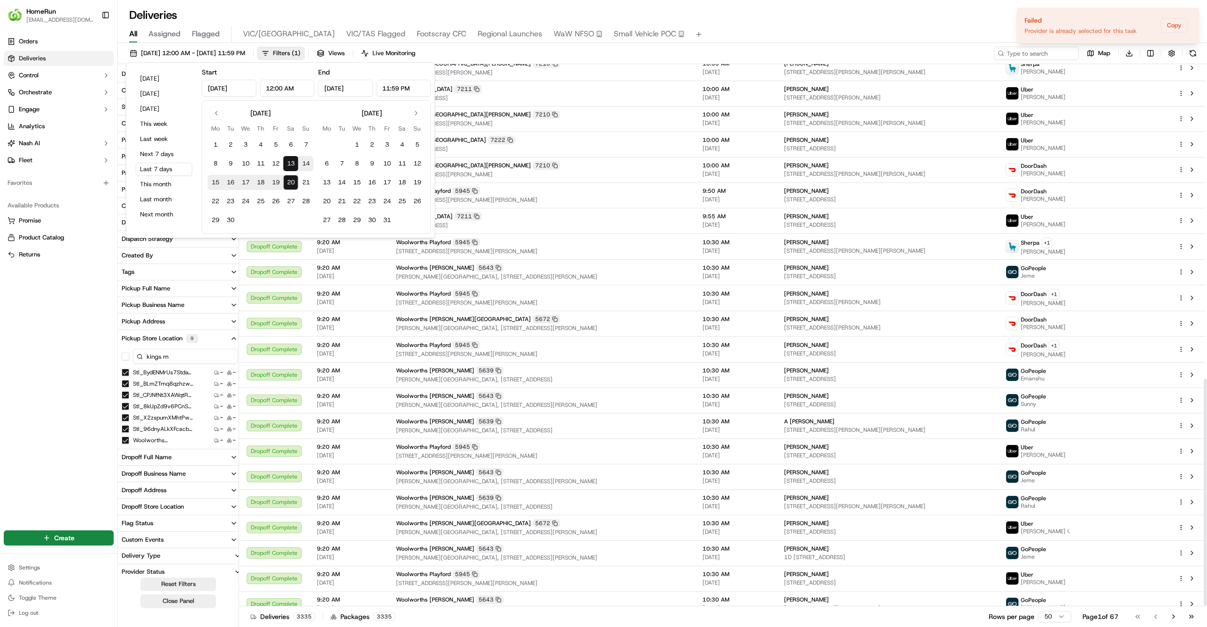
scroll to position [755, 0]
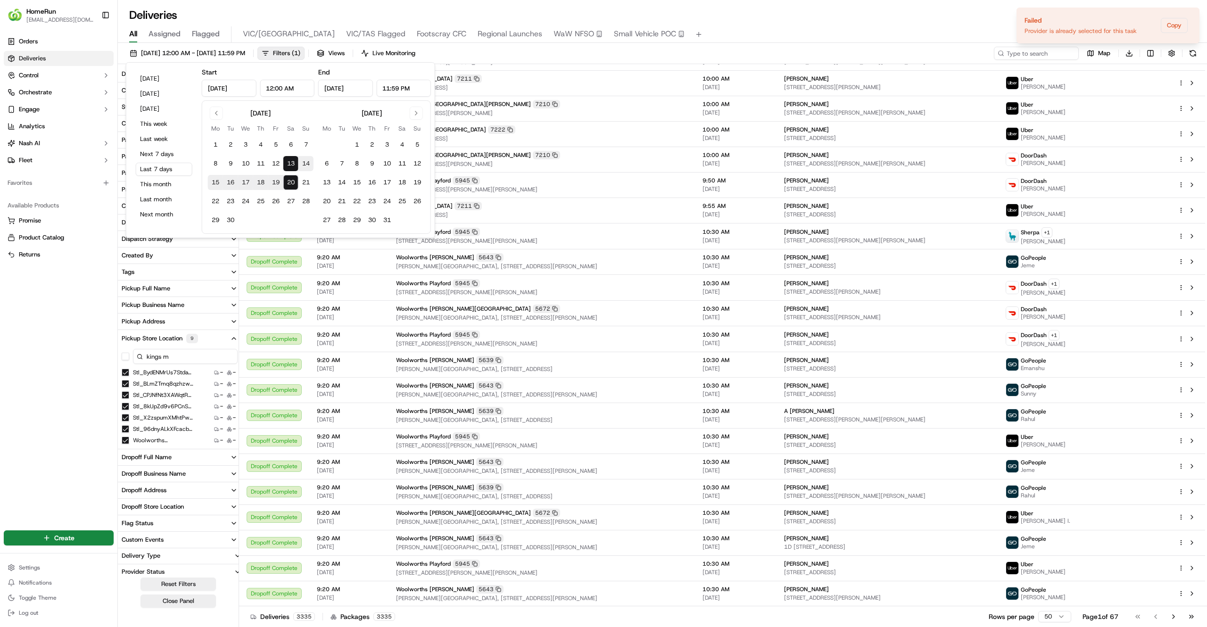
click at [170, 354] on input "kings m" at bounding box center [185, 356] width 105 height 15
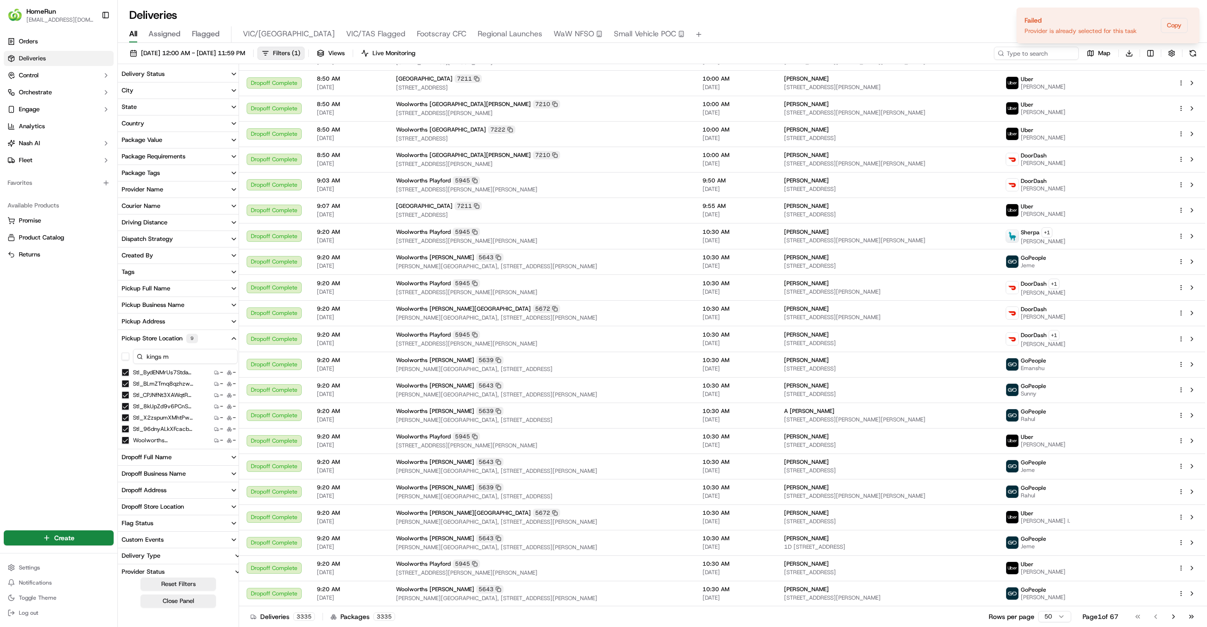
click at [170, 354] on input "kings m" at bounding box center [185, 356] width 105 height 15
click at [125, 437] on button "Woolworths Devonport" at bounding box center [126, 439] width 8 height 8
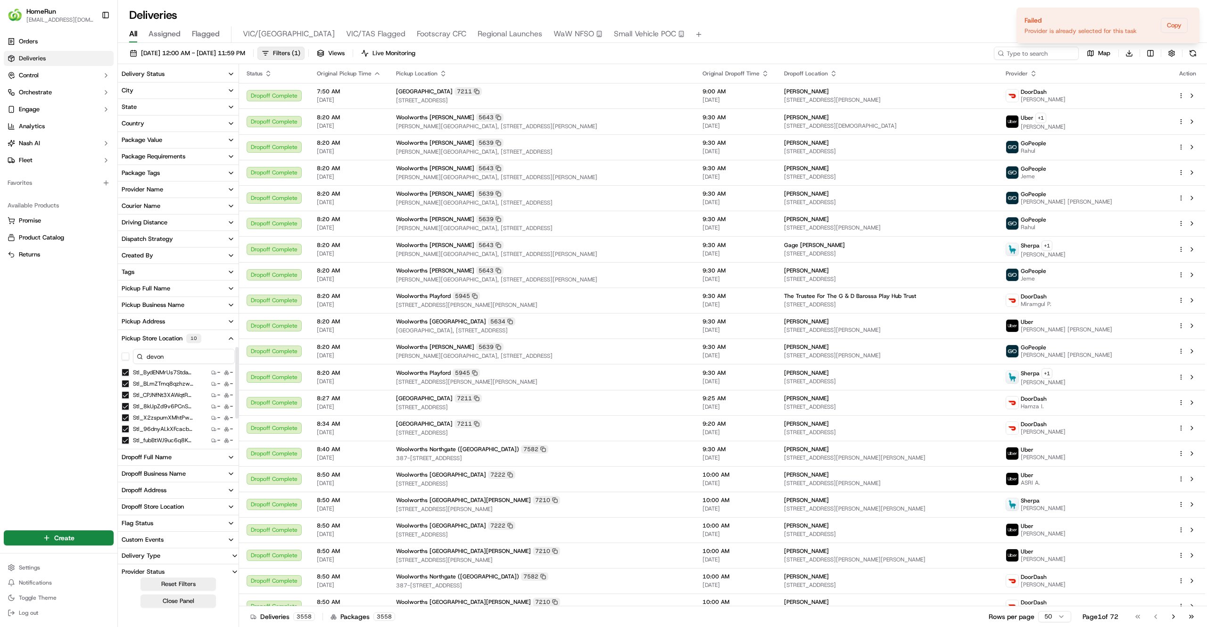
click at [170, 352] on input "devon" at bounding box center [184, 356] width 102 height 15
type input "kings m"
drag, startPoint x: 189, startPoint y: 350, endPoint x: 74, endPoint y: 346, distance: 114.6
click at [74, 346] on div "HomeRun jfindlay@woolworths.com.au Toggle Sidebar Orders Deliveries Control Orc…" at bounding box center [603, 313] width 1207 height 627
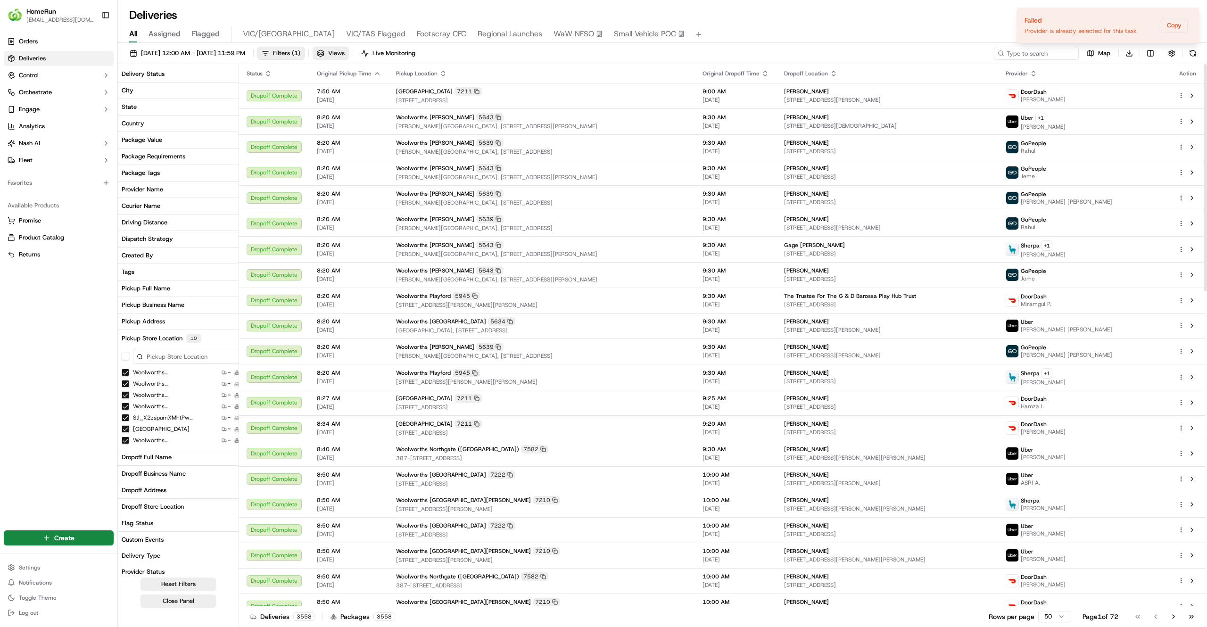
click at [345, 49] on span "Views" at bounding box center [336, 53] width 16 height 8
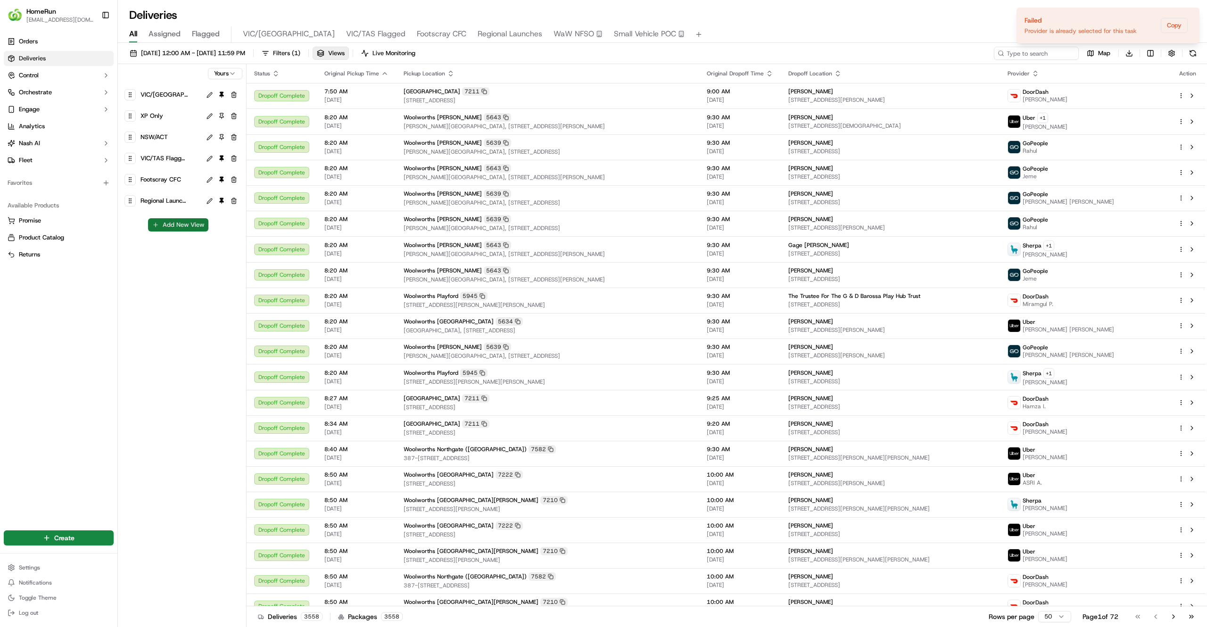
click at [197, 224] on button "Add New View" at bounding box center [178, 224] width 60 height 13
click at [197, 224] on input at bounding box center [162, 228] width 74 height 13
type input "DA 2B Sites"
click at [206, 231] on button "submit" at bounding box center [207, 228] width 12 height 12
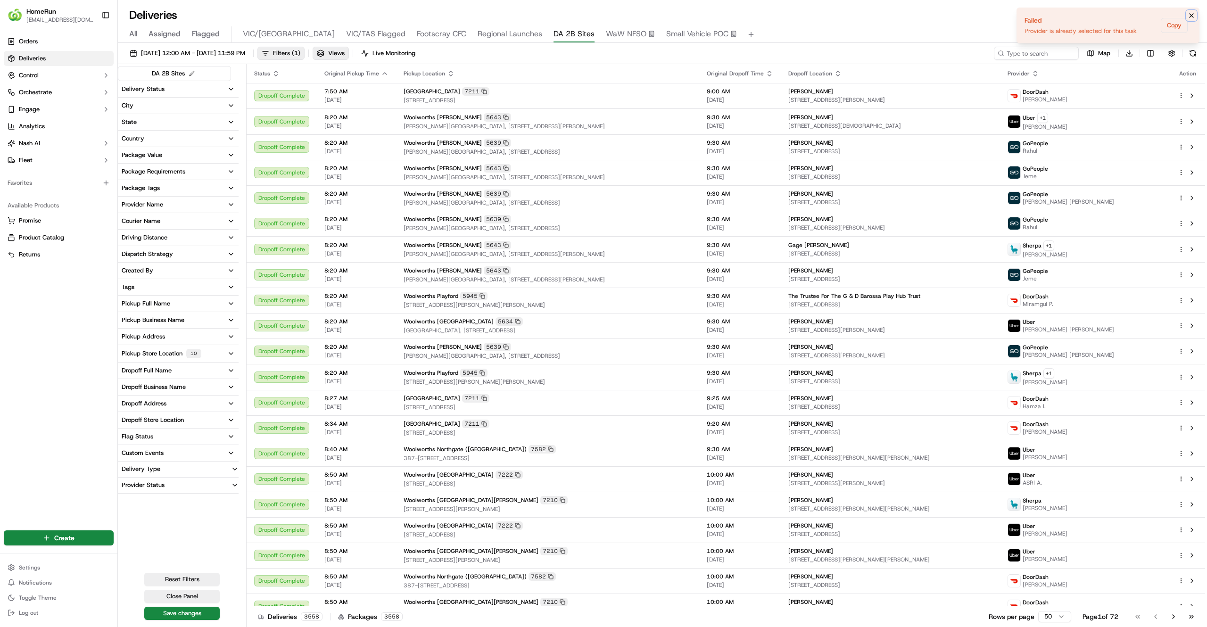
click at [1194, 15] on icon "Notifications (F8)" at bounding box center [1191, 16] width 8 height 8
click at [167, 614] on button "Save changes" at bounding box center [181, 613] width 75 height 13
click at [171, 52] on span "13/09/2025 12:00 AM - 20/09/2025 11:59 PM" at bounding box center [193, 53] width 104 height 8
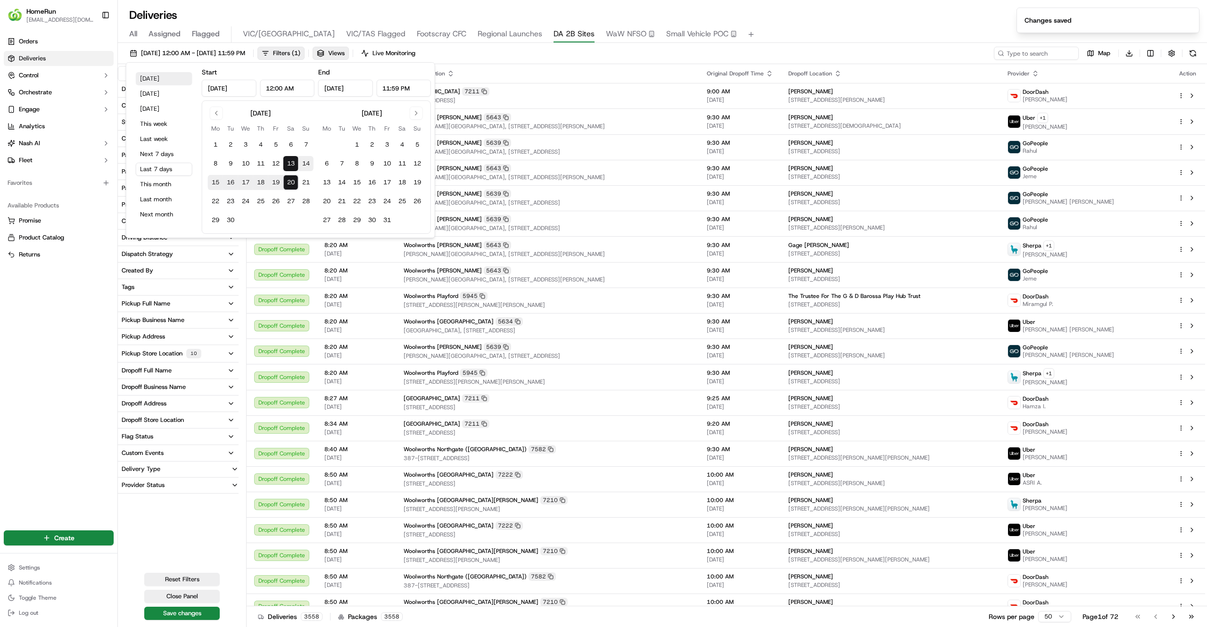
click at [161, 75] on button "Today" at bounding box center [164, 78] width 57 height 13
type input "Sep 20, 2025"
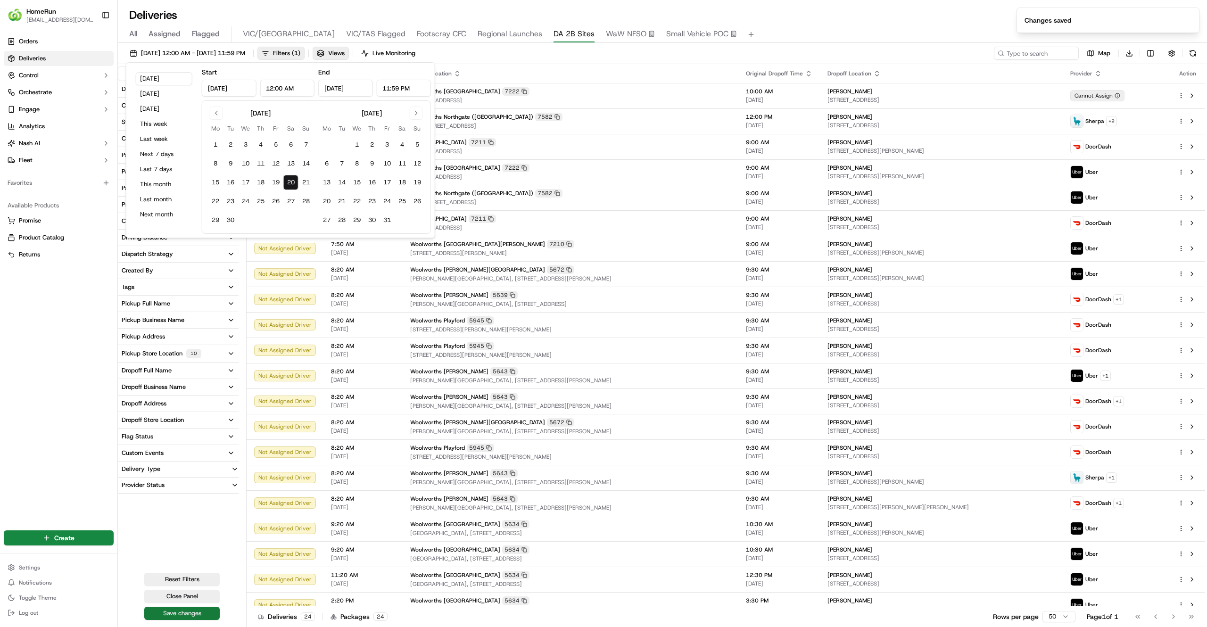
click at [176, 620] on button "Save changes" at bounding box center [181, 613] width 75 height 13
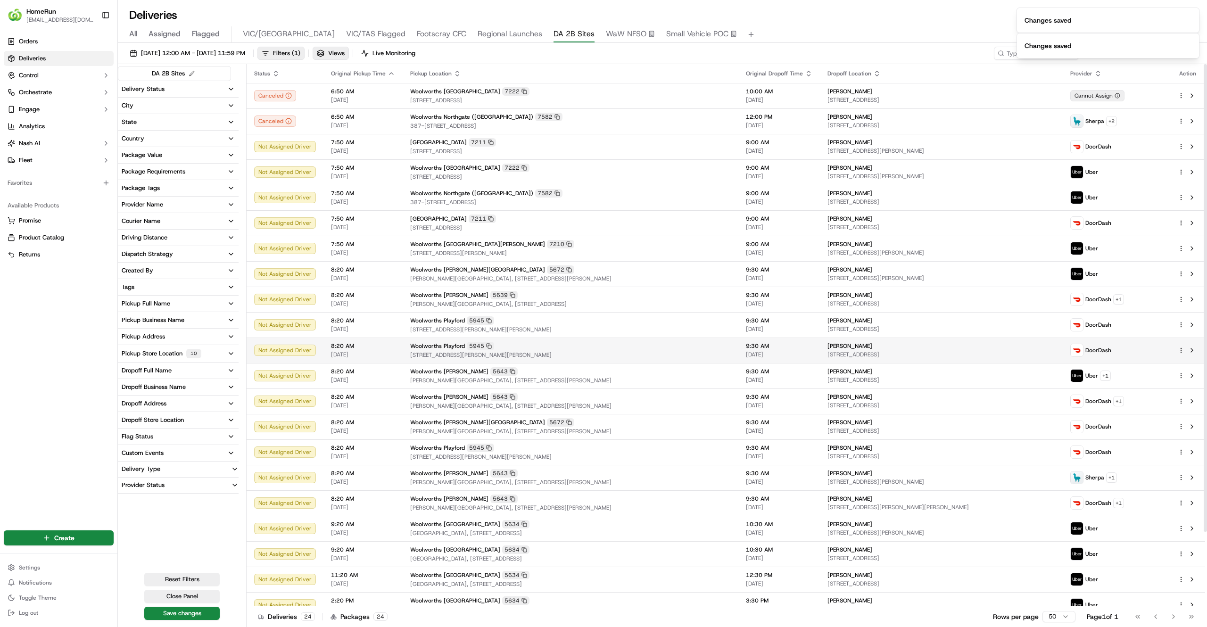
scroll to position [1, 0]
click at [160, 186] on div "Package Tags" at bounding box center [141, 188] width 38 height 8
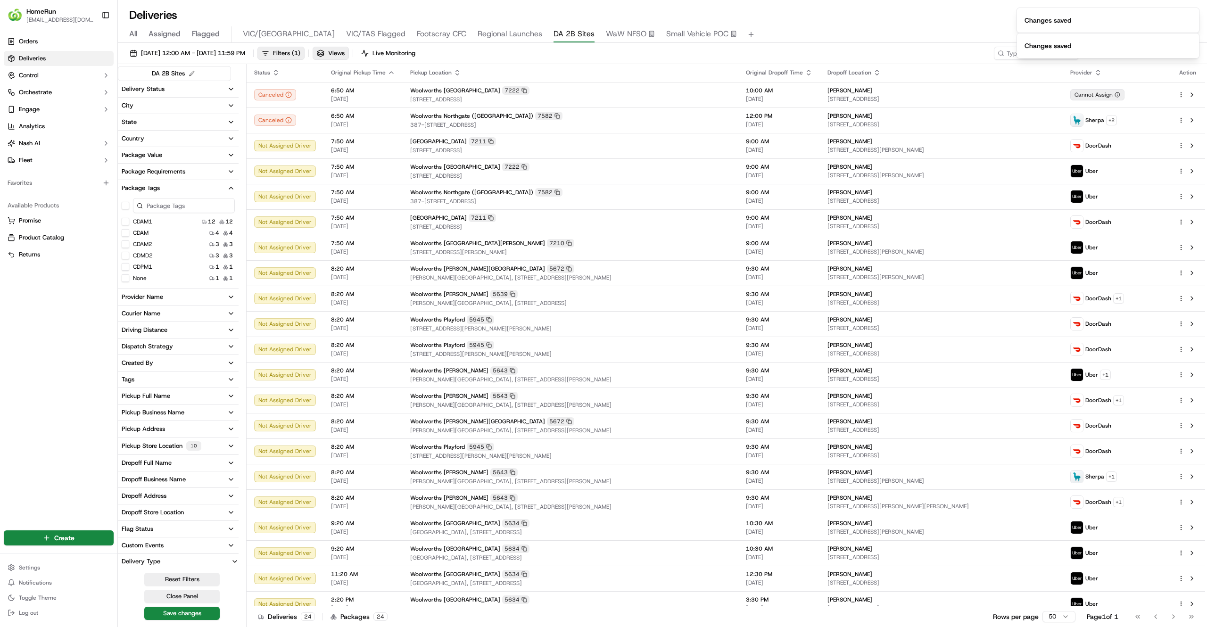
click at [124, 277] on button "None" at bounding box center [126, 278] width 8 height 8
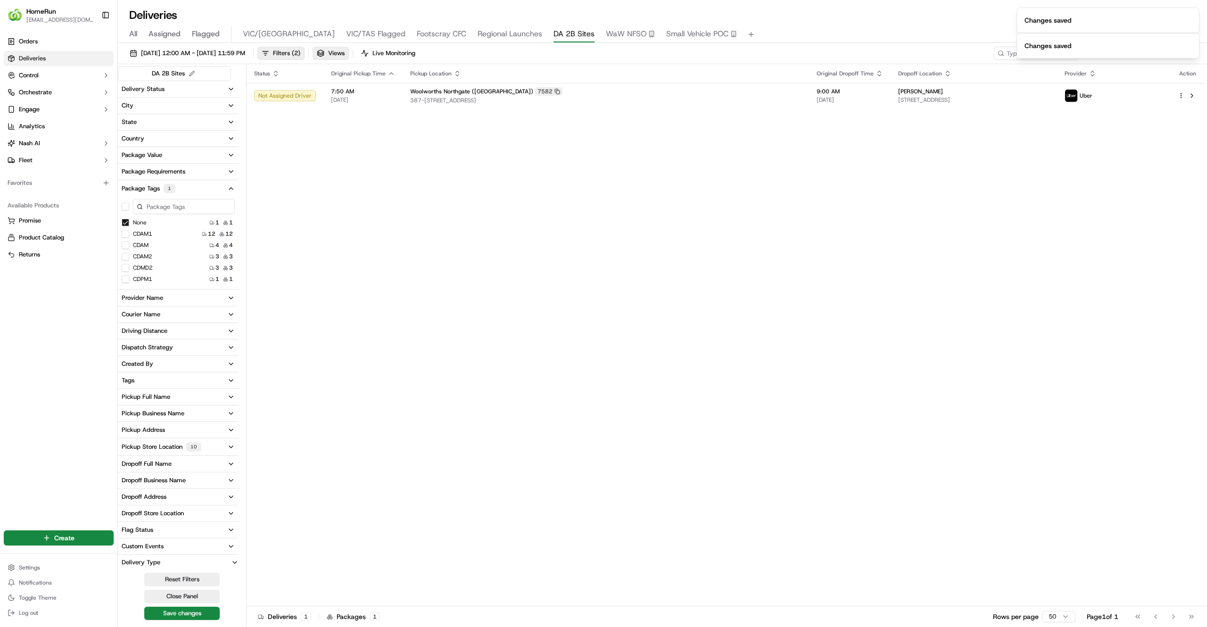
click at [124, 223] on button "None" at bounding box center [126, 223] width 8 height 8
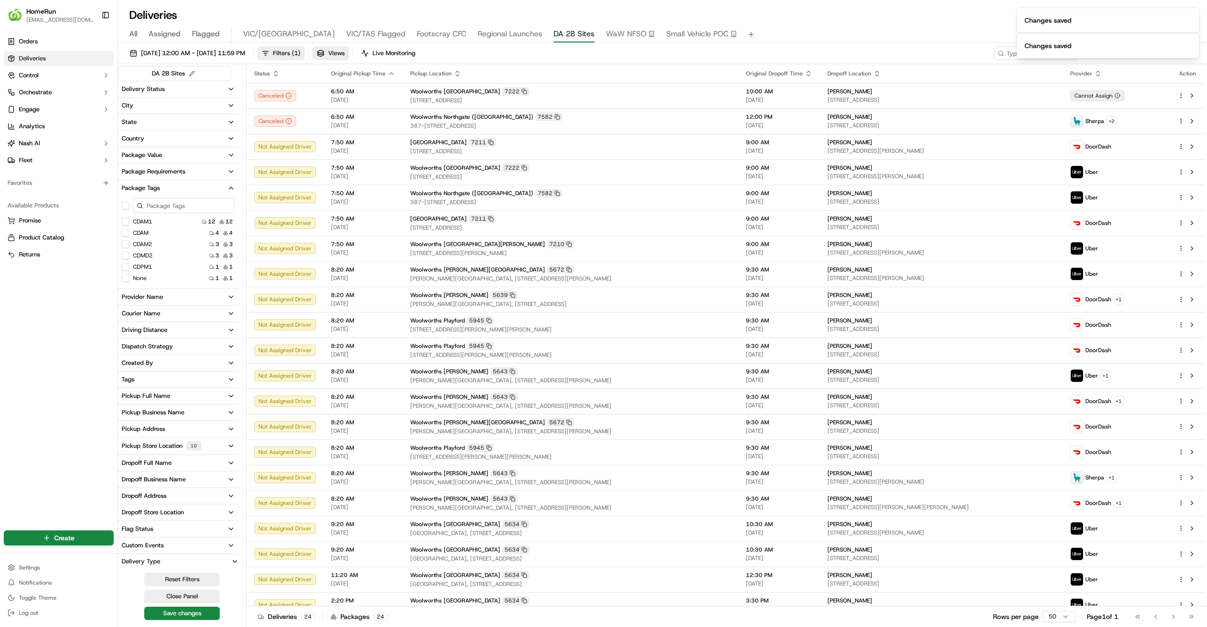
click at [124, 210] on div at bounding box center [178, 205] width 121 height 19
click at [124, 205] on button "button" at bounding box center [126, 206] width 8 height 8
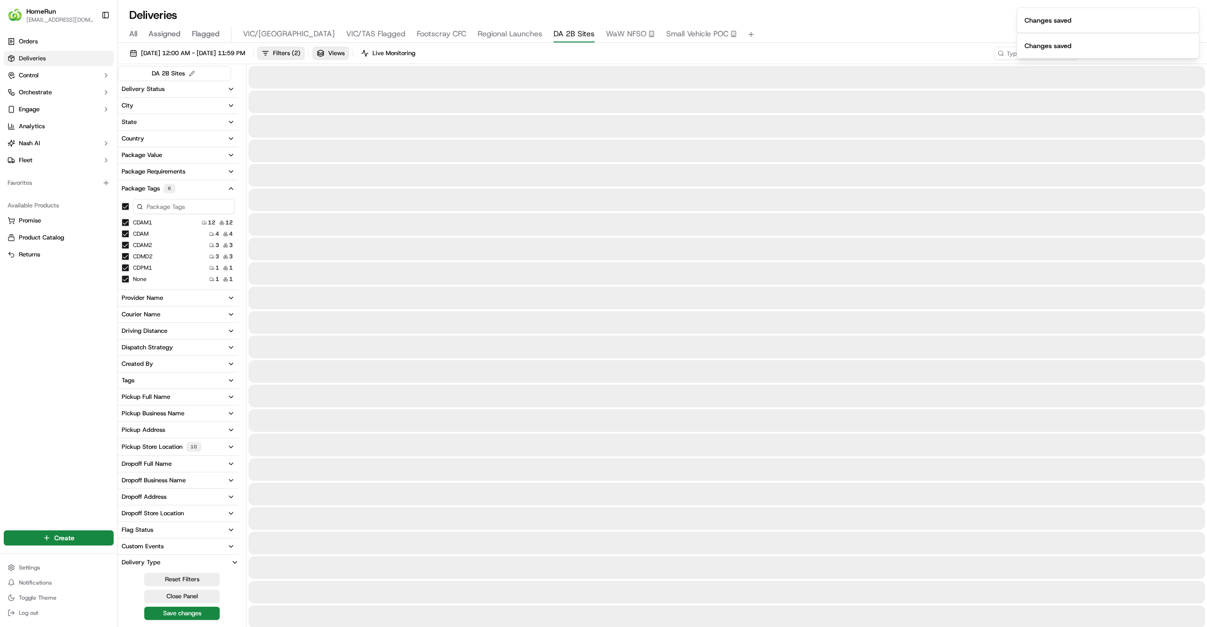
click at [124, 277] on button "None" at bounding box center [126, 279] width 8 height 8
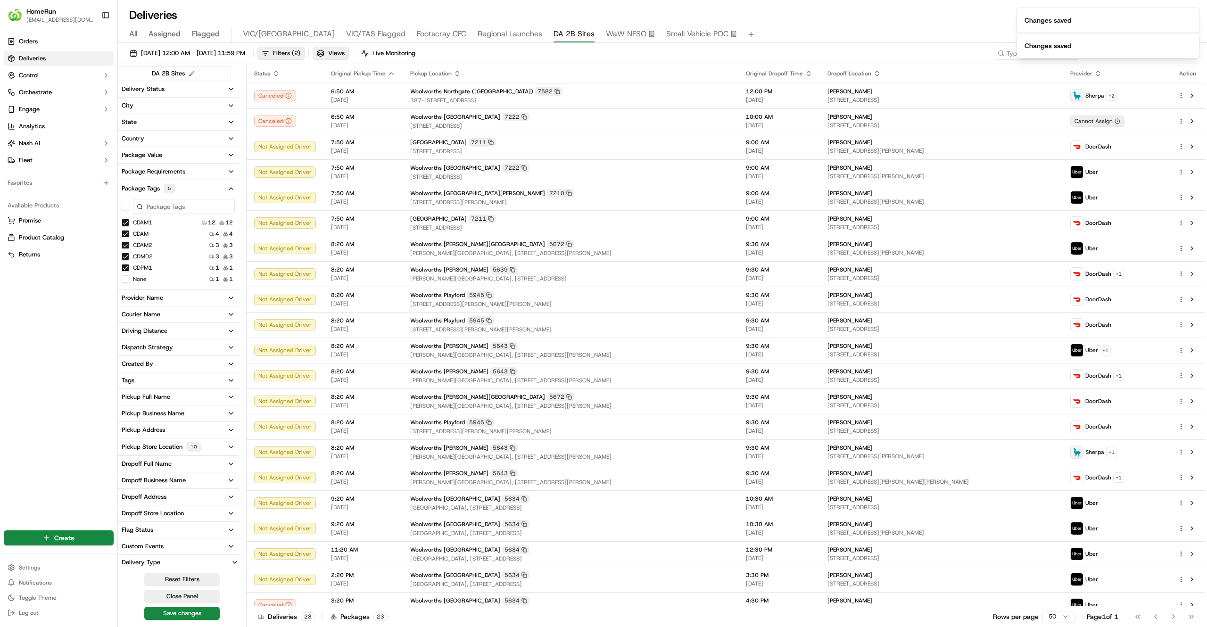
click at [127, 205] on button "button" at bounding box center [126, 207] width 8 height 8
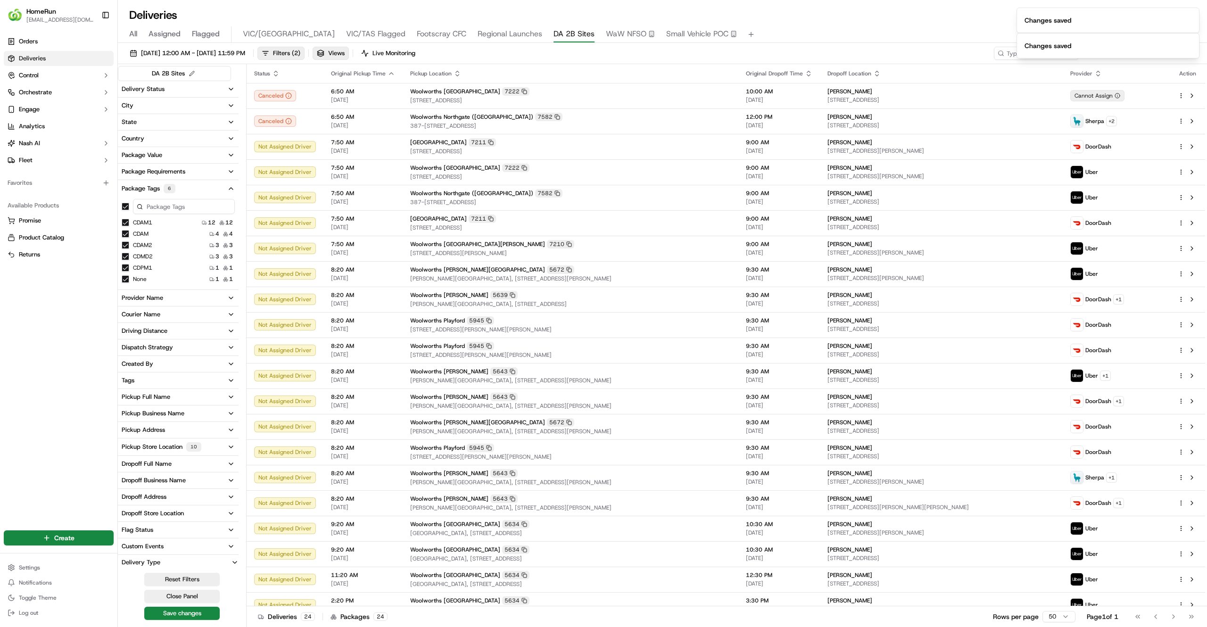
click at [127, 205] on button "button" at bounding box center [126, 207] width 8 height 8
click at [148, 414] on div "Pickup Business Name" at bounding box center [153, 412] width 63 height 8
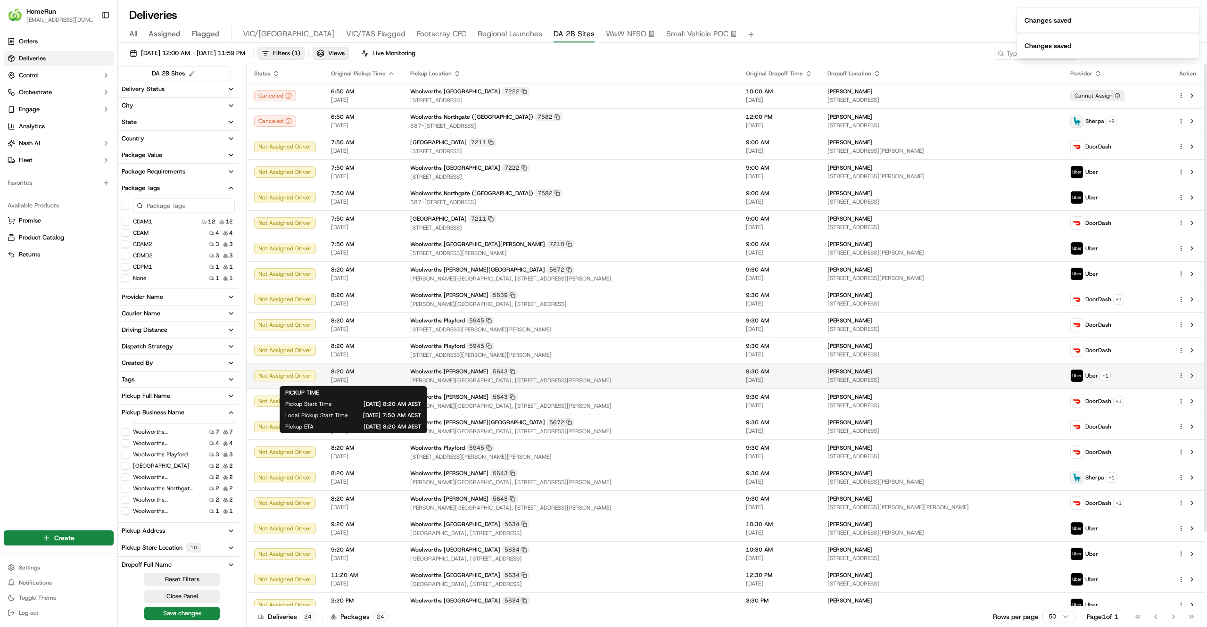
click at [374, 371] on span "8:20 AM" at bounding box center [363, 372] width 64 height 8
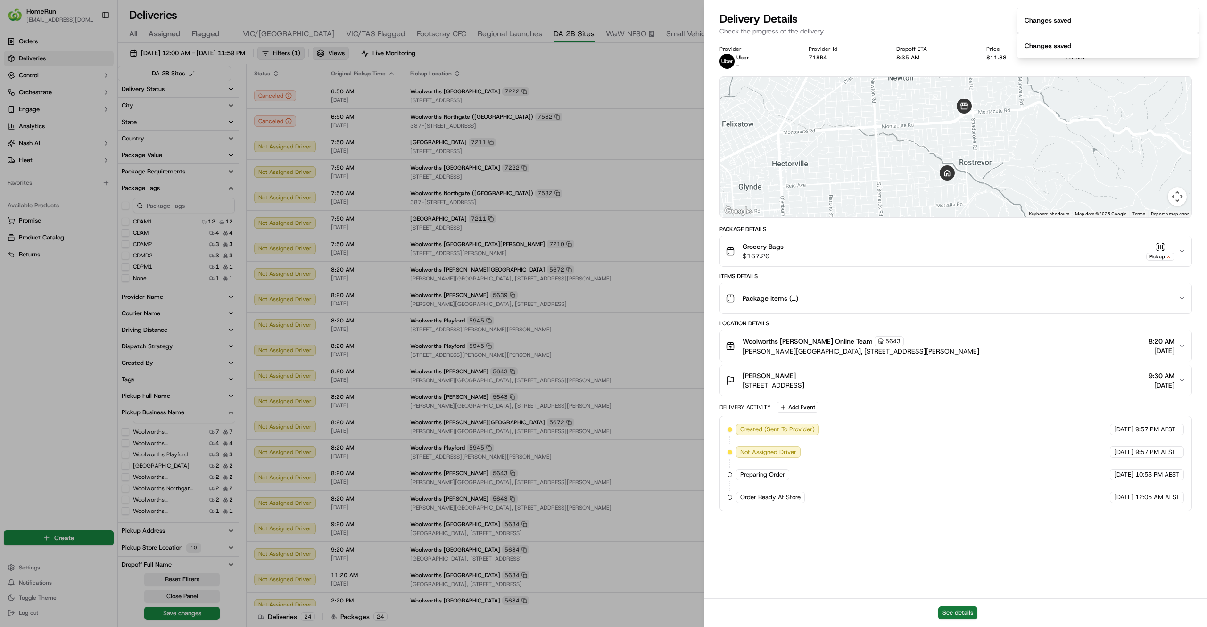
click at [951, 610] on button "See details" at bounding box center [957, 612] width 39 height 13
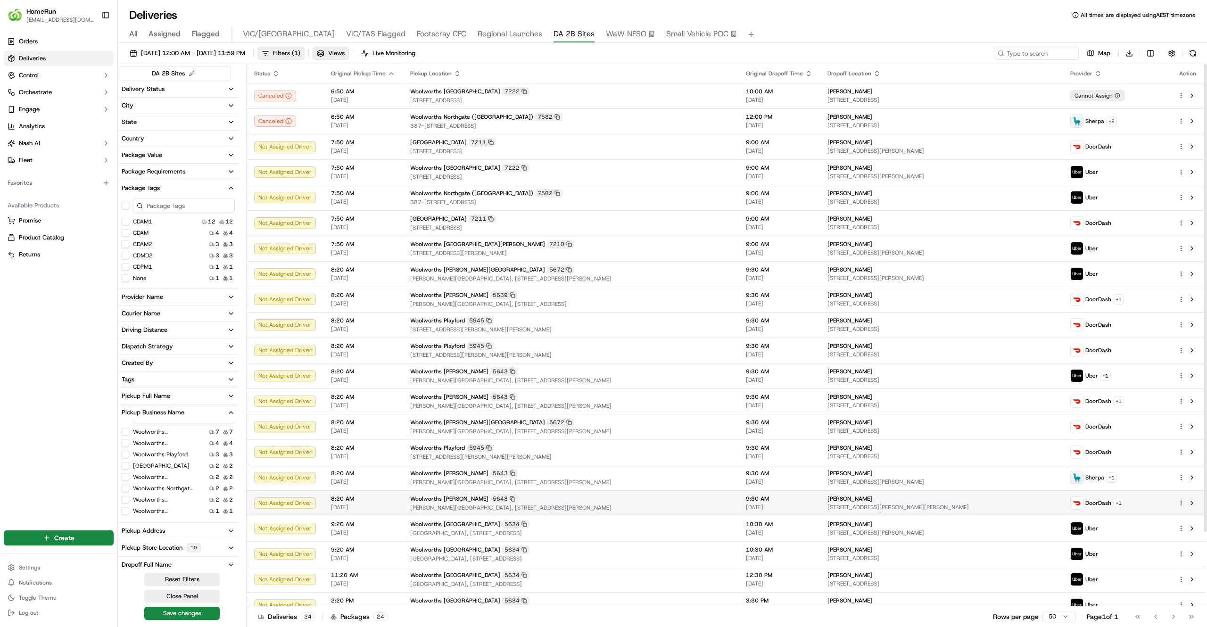
scroll to position [87, 0]
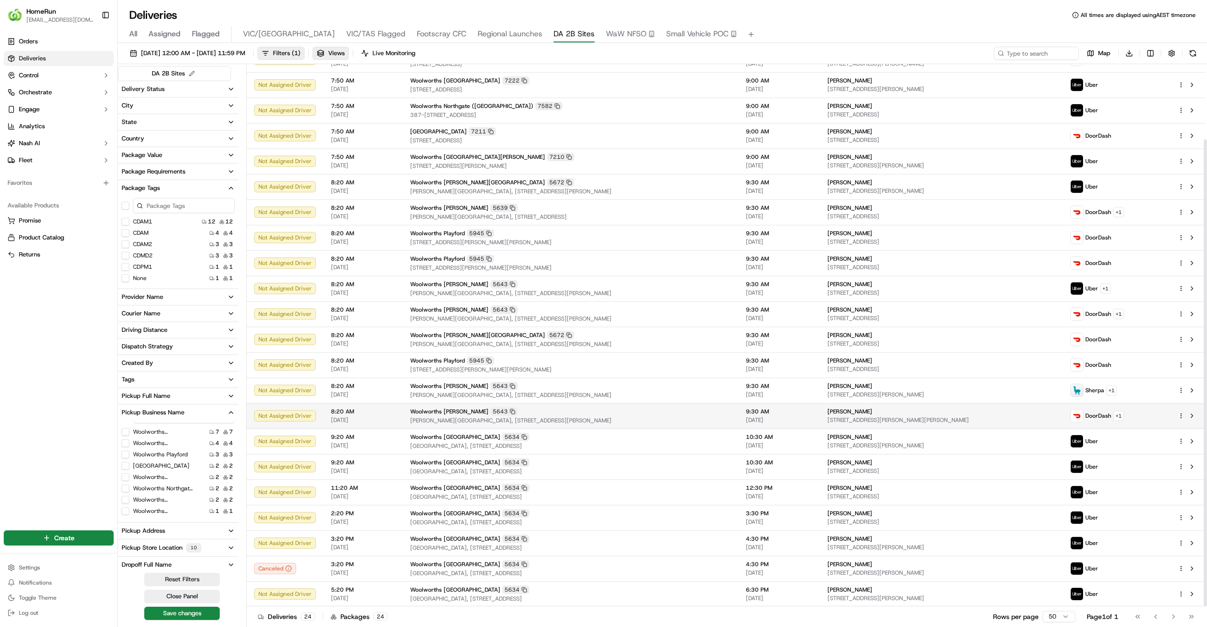
click at [368, 412] on span "8:20 AM" at bounding box center [363, 412] width 64 height 8
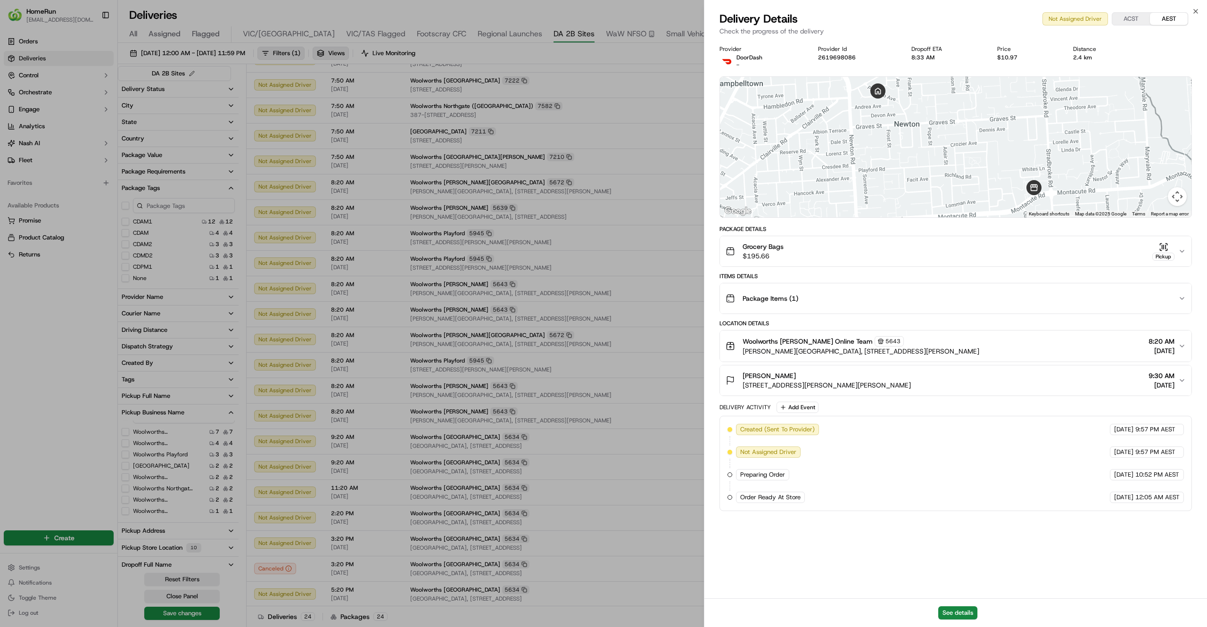
click at [959, 620] on div "See details" at bounding box center [955, 612] width 503 height 29
click at [957, 617] on button "See details" at bounding box center [957, 612] width 39 height 13
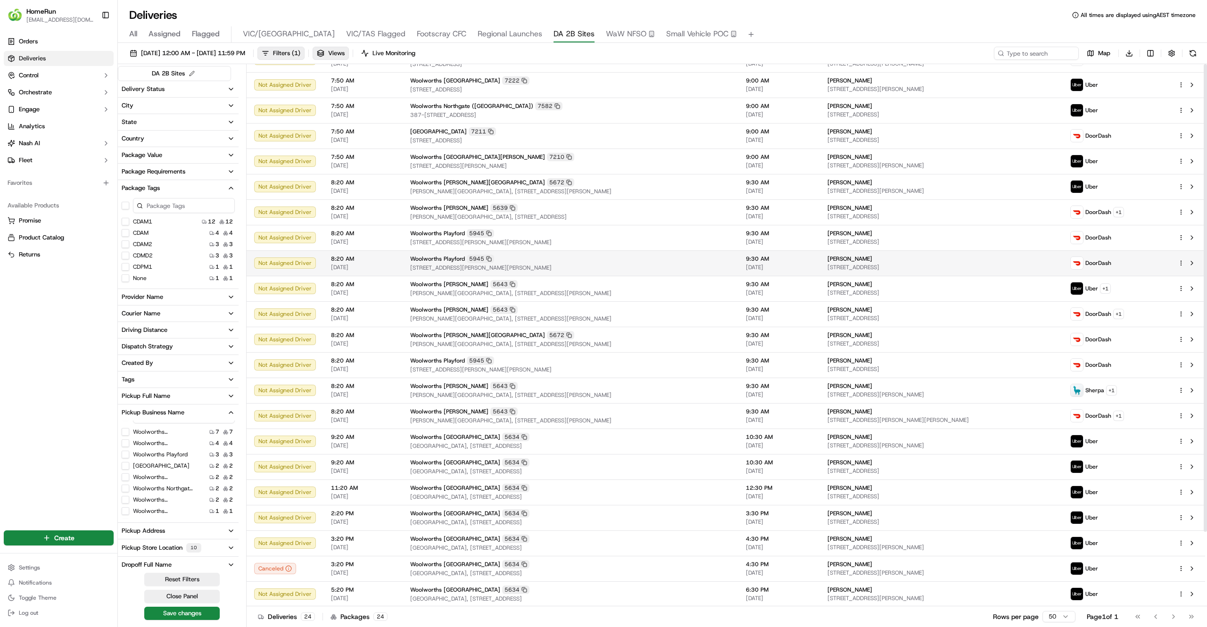
scroll to position [0, 0]
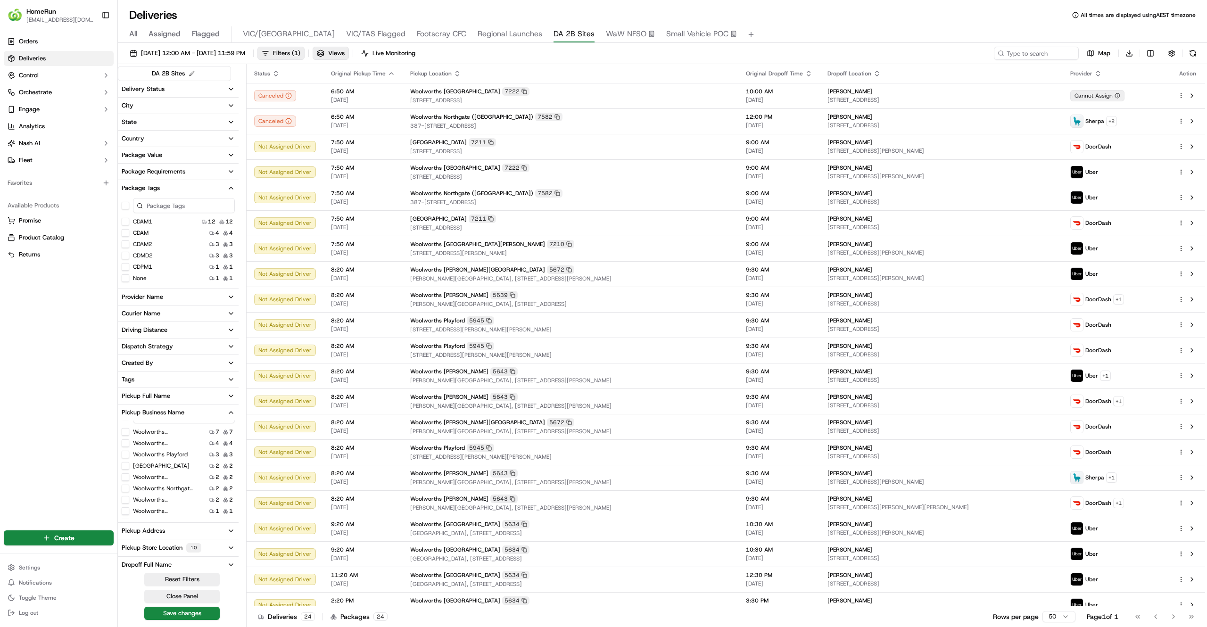
click at [29, 399] on div "Orders Deliveries Control Orchestrate Engage Analytics Nash AI Fleet Favorites …" at bounding box center [58, 275] width 117 height 491
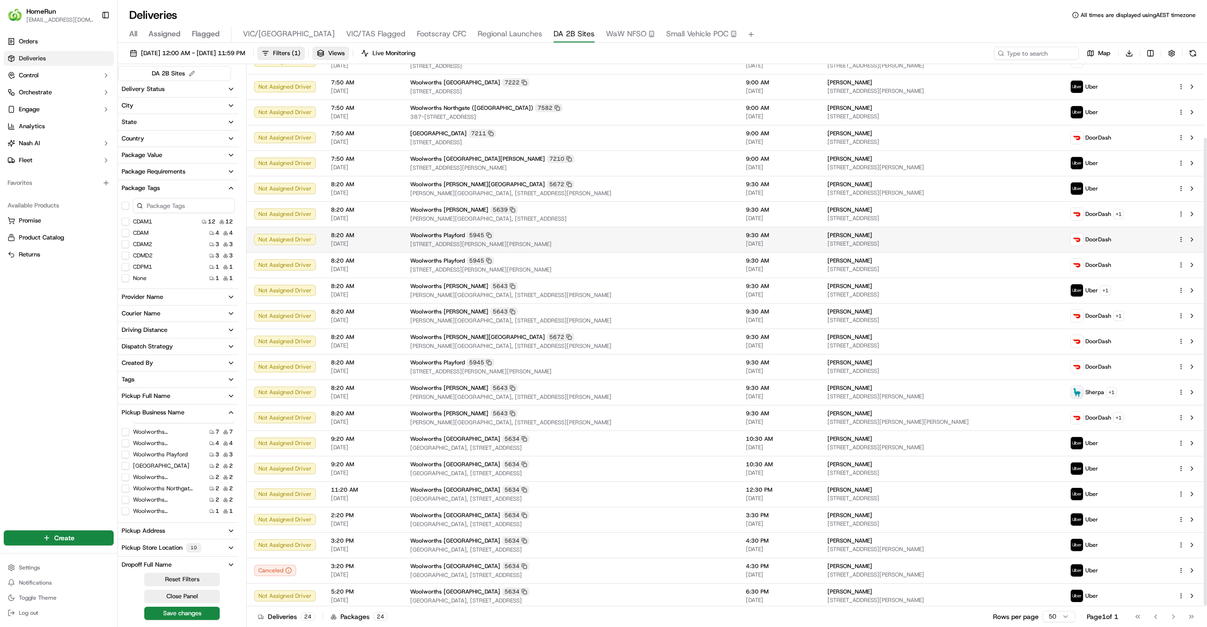
scroll to position [87, 0]
click at [166, 618] on button "Save changes" at bounding box center [181, 613] width 75 height 13
click at [33, 40] on span "Orders" at bounding box center [28, 41] width 19 height 8
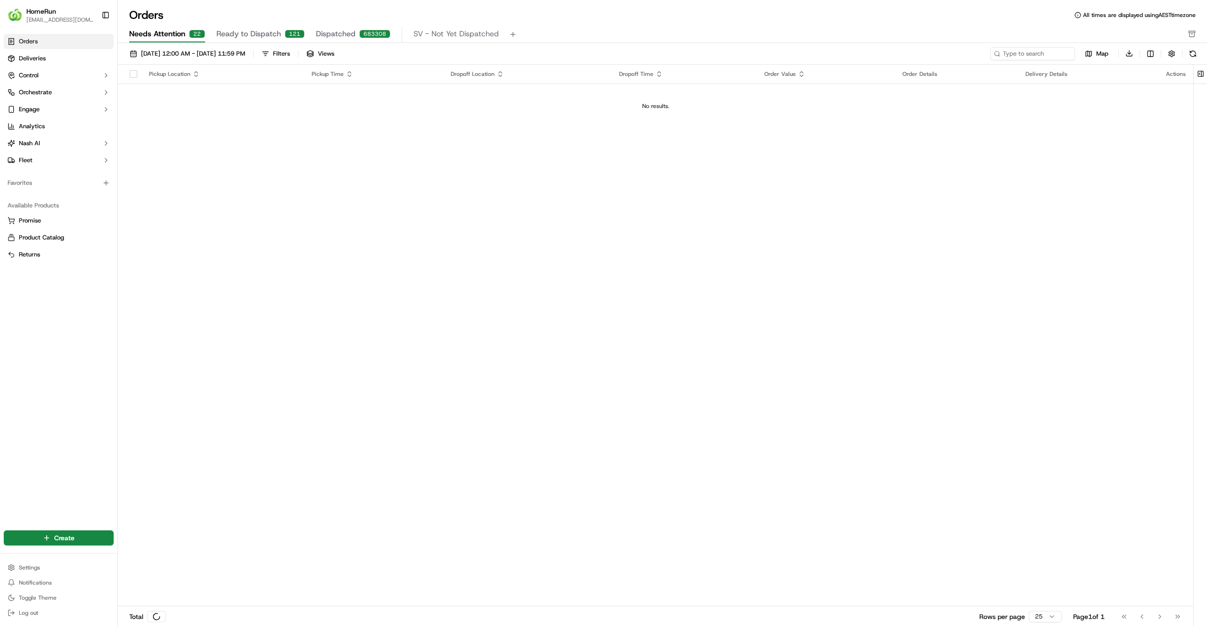
click at [187, 38] on button "Needs Attention 22" at bounding box center [167, 34] width 76 height 16
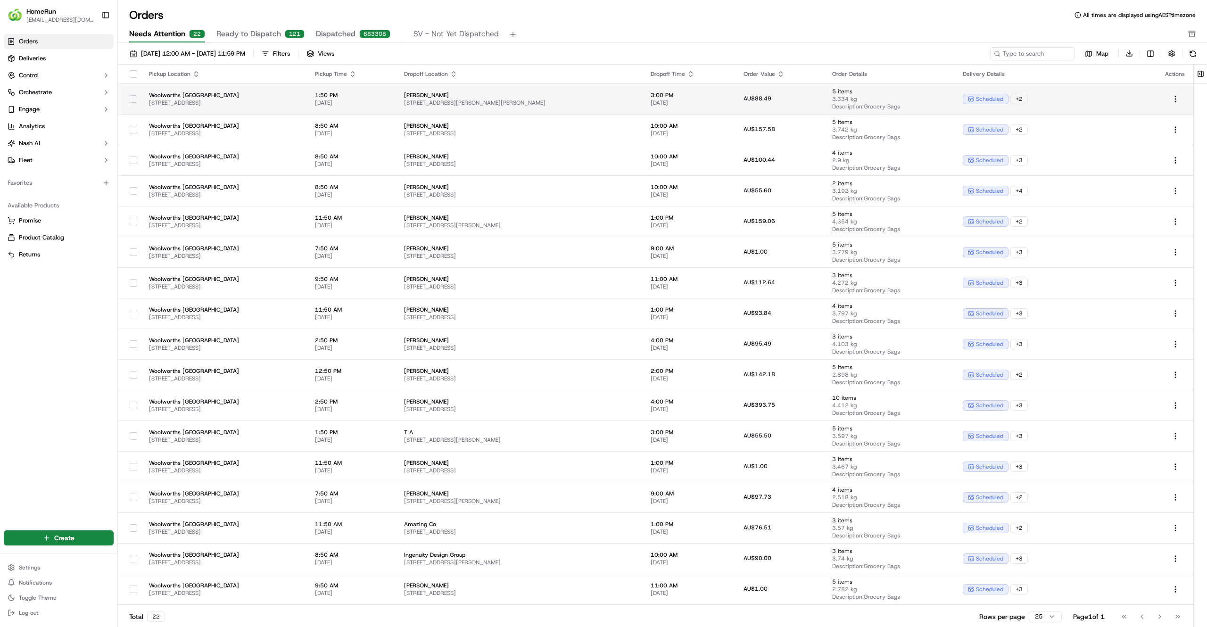
click at [128, 96] on div at bounding box center [133, 98] width 16 height 15
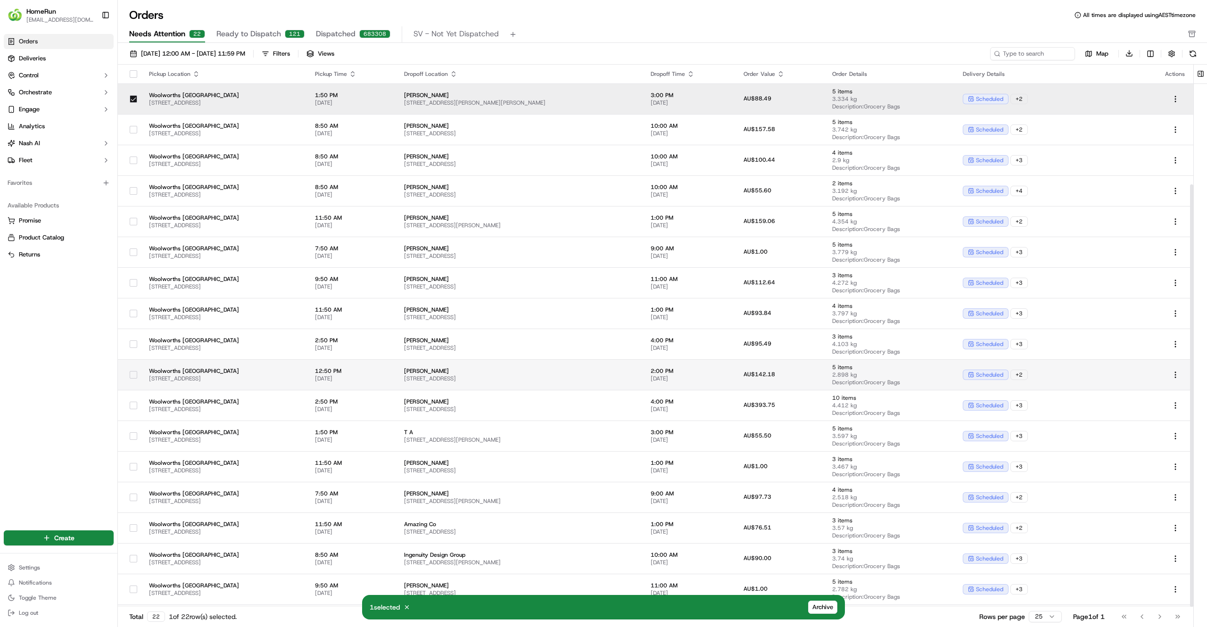
scroll to position [154, 0]
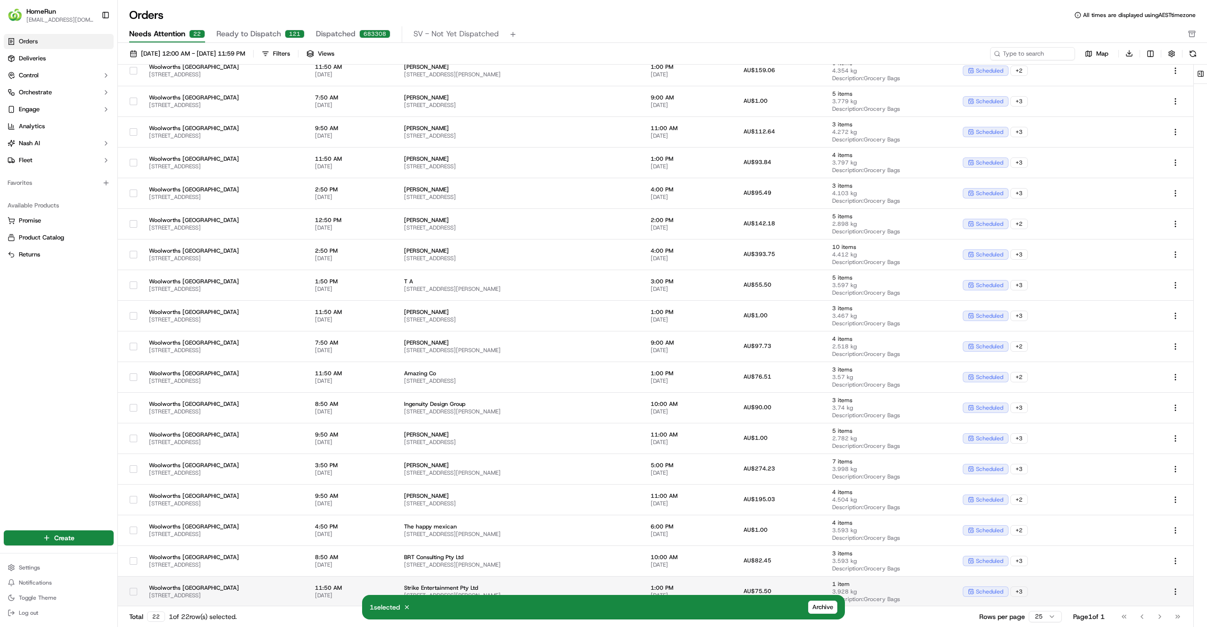
type button "on"
click at [132, 593] on button "on" at bounding box center [134, 592] width 8 height 8
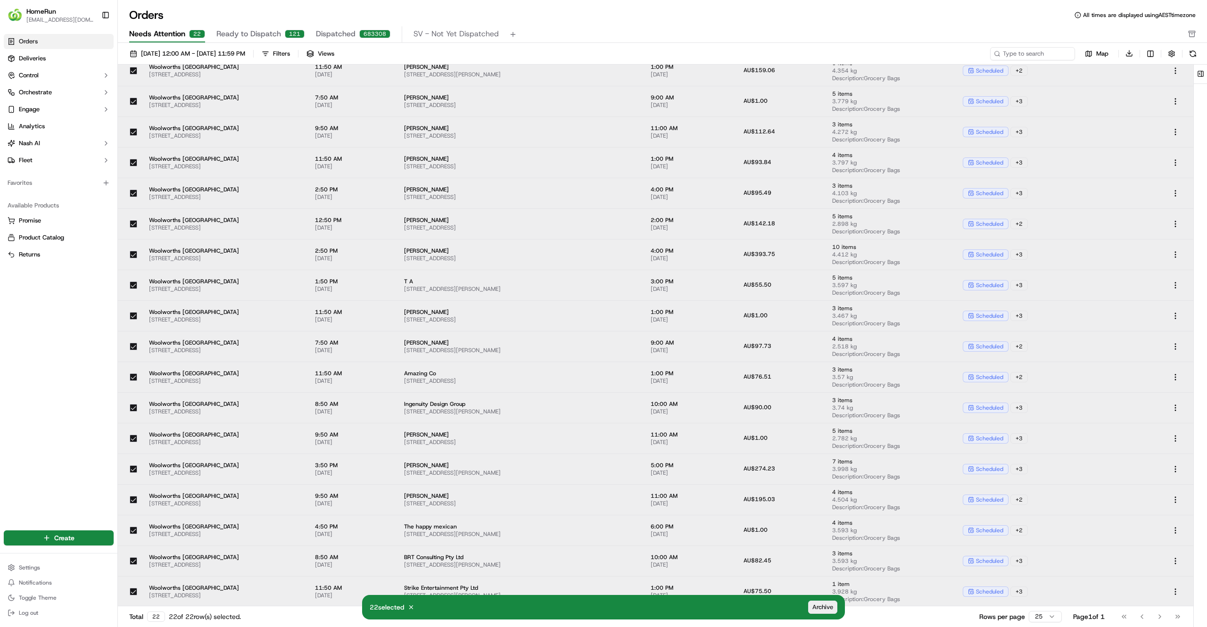
click at [822, 605] on span "Archive" at bounding box center [822, 607] width 21 height 8
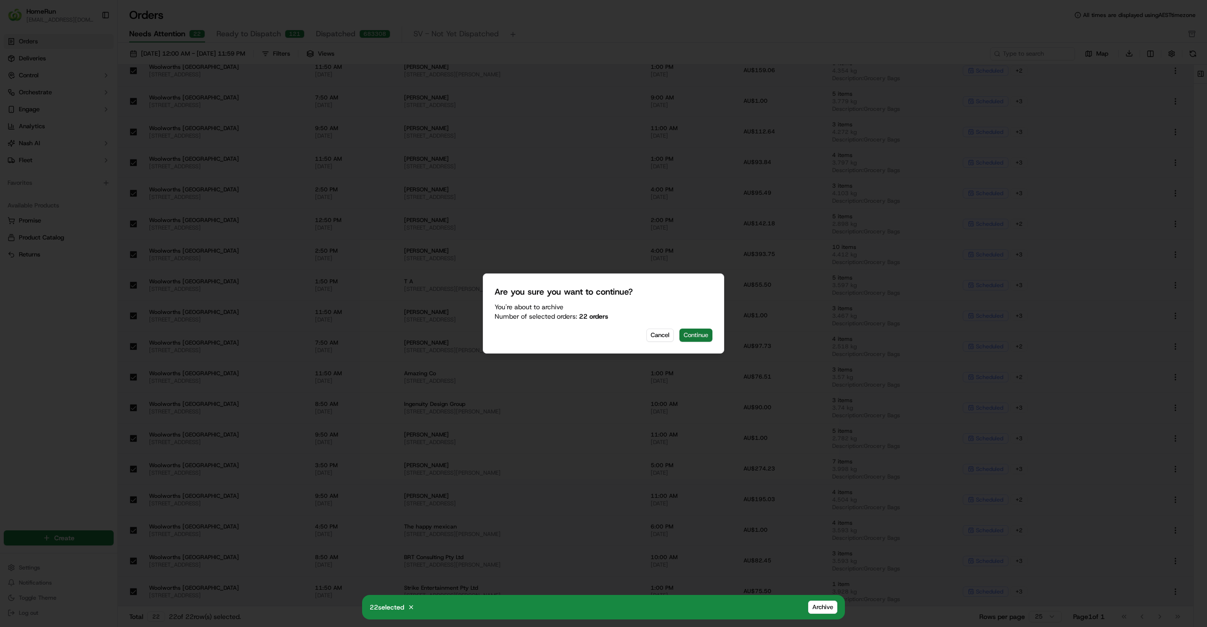
click at [689, 339] on button "Continue" at bounding box center [695, 335] width 33 height 13
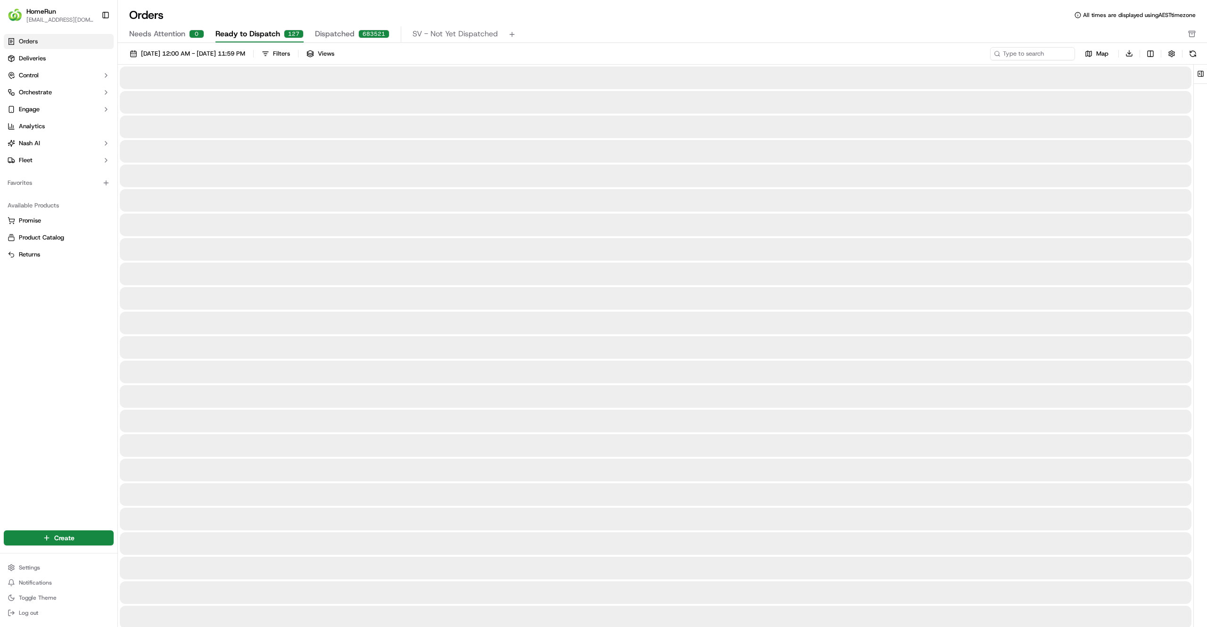
click at [275, 35] on span "Ready to Dispatch" at bounding box center [247, 33] width 65 height 11
click at [245, 54] on span "01/09/2025 12:00 AM - 30/09/2025 11:59 PM" at bounding box center [193, 53] width 104 height 8
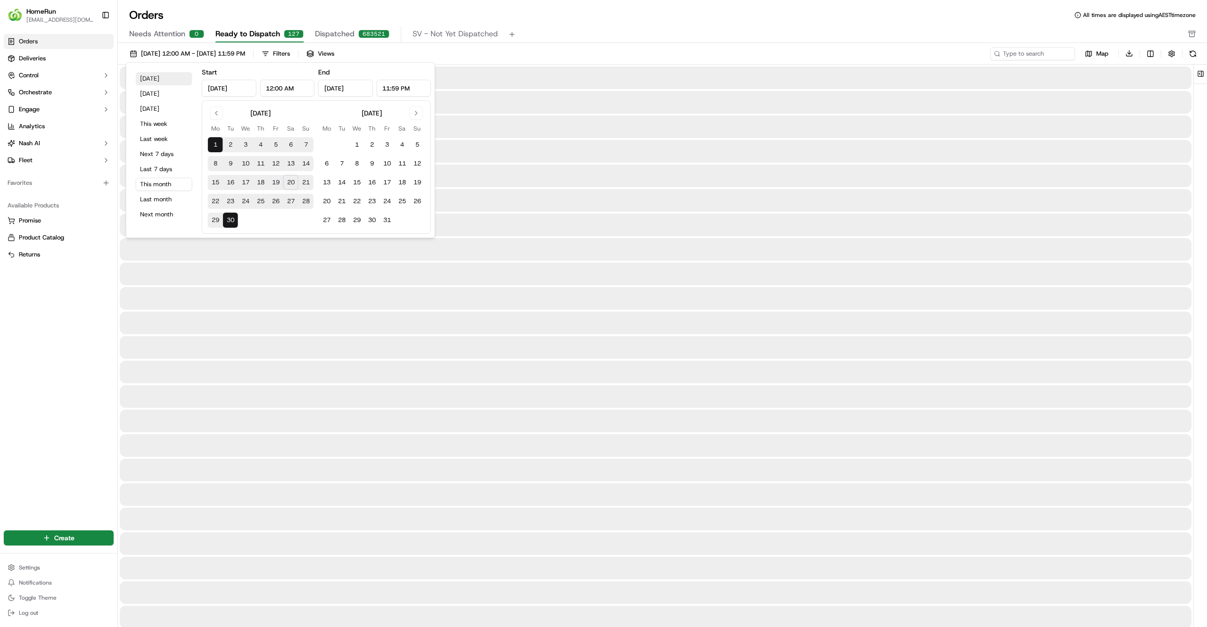
click at [180, 81] on button "Today" at bounding box center [164, 78] width 57 height 13
type input "Sep 20, 2025"
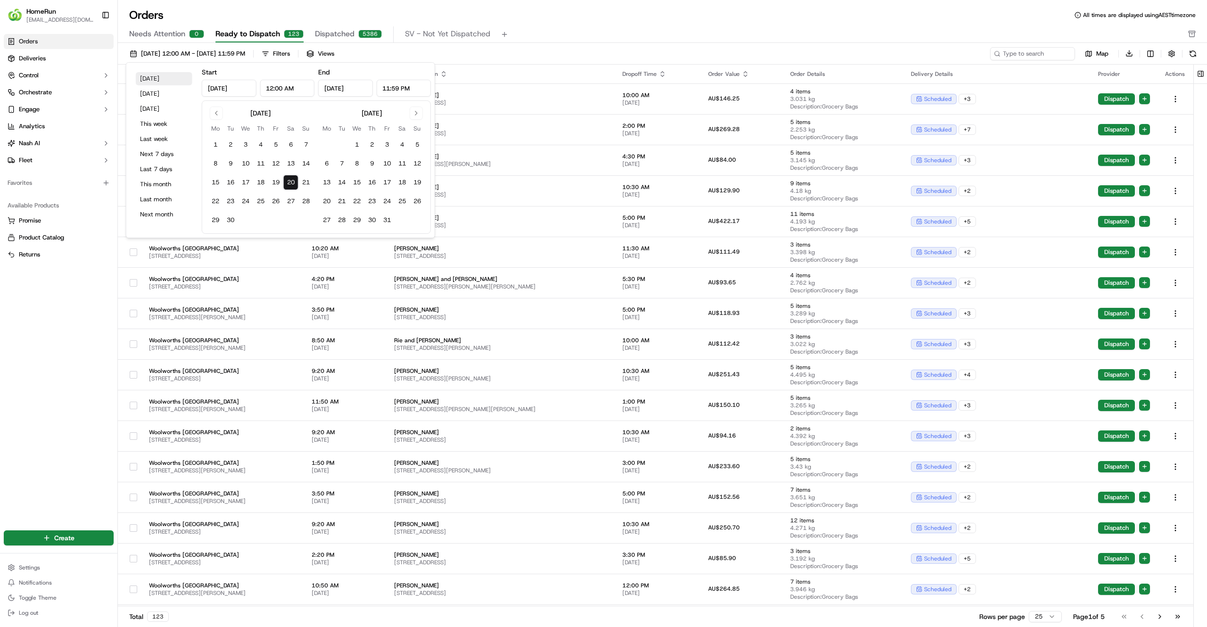
click at [184, 77] on button "Today" at bounding box center [164, 78] width 57 height 13
click at [16, 362] on div "Orders Deliveries Control Orchestrate Engage Analytics Nash AI Fleet Favorites …" at bounding box center [58, 275] width 117 height 491
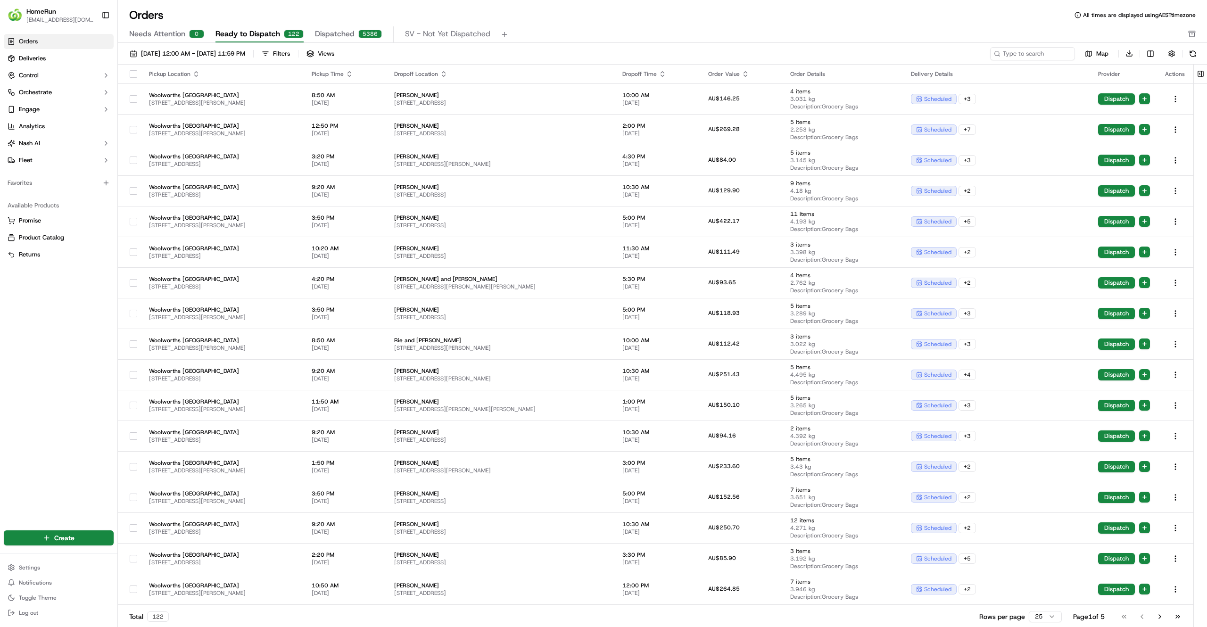
click at [353, 73] on icon "button" at bounding box center [350, 74] width 8 height 8
click at [395, 90] on button "Pickup Start Time (Earliest)" at bounding box center [398, 85] width 86 height 11
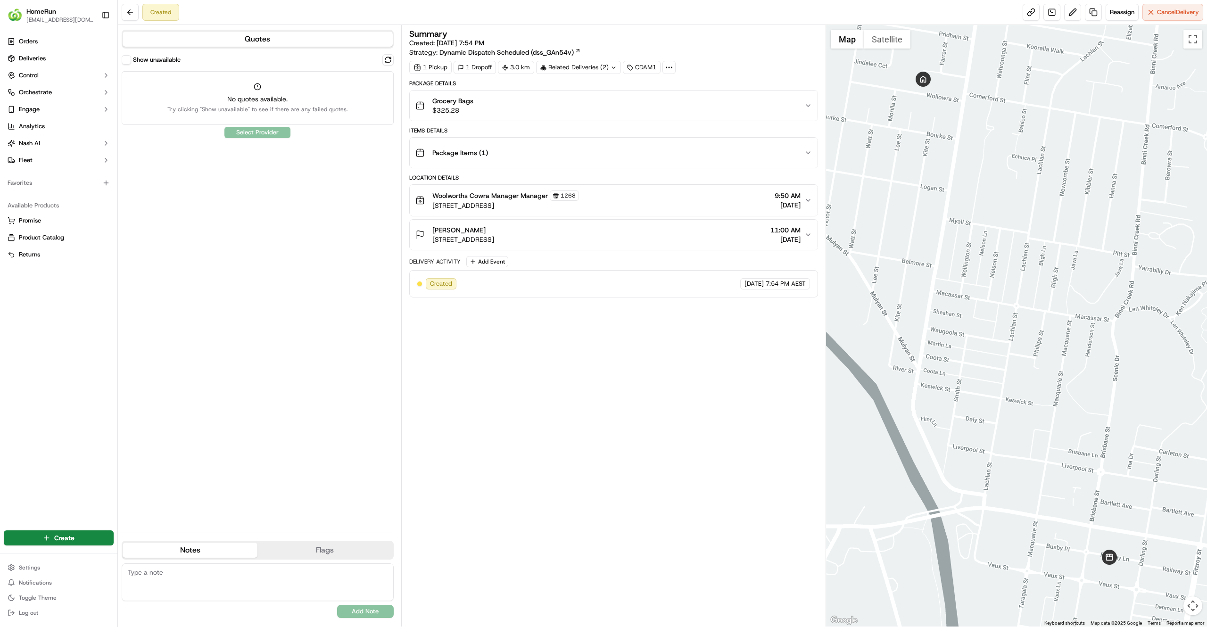
click at [593, 66] on div "Related Deliveries (2)" at bounding box center [578, 67] width 85 height 13
click at [1111, 12] on span "Reassign" at bounding box center [1122, 12] width 25 height 8
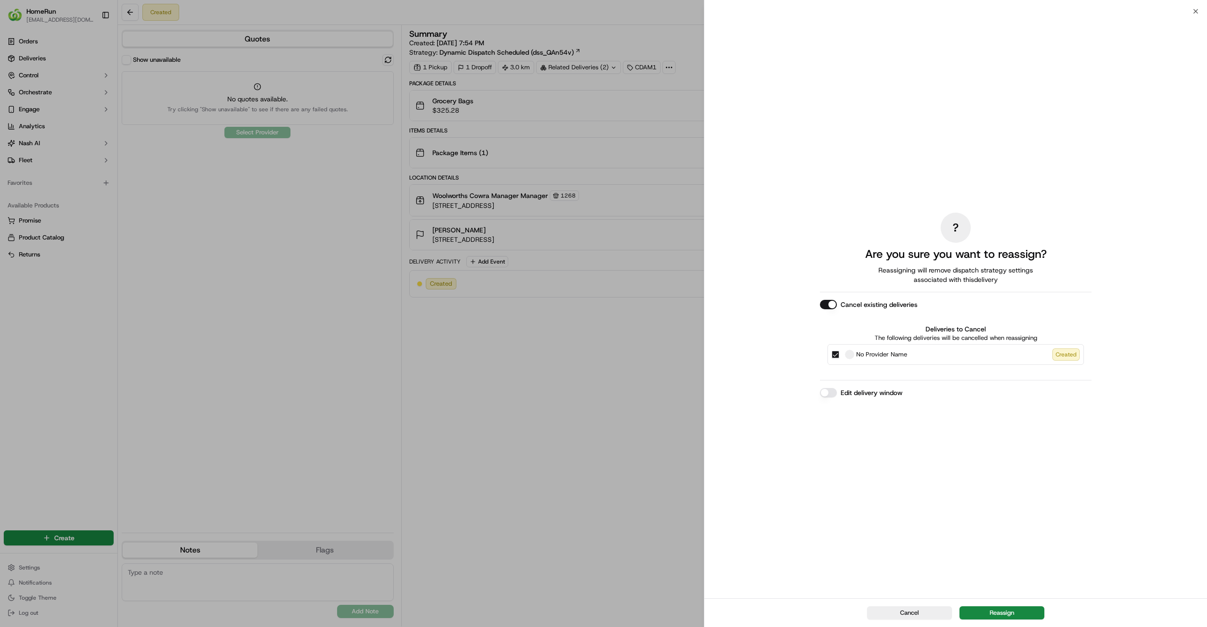
click at [826, 392] on button "Edit delivery window" at bounding box center [828, 392] width 17 height 9
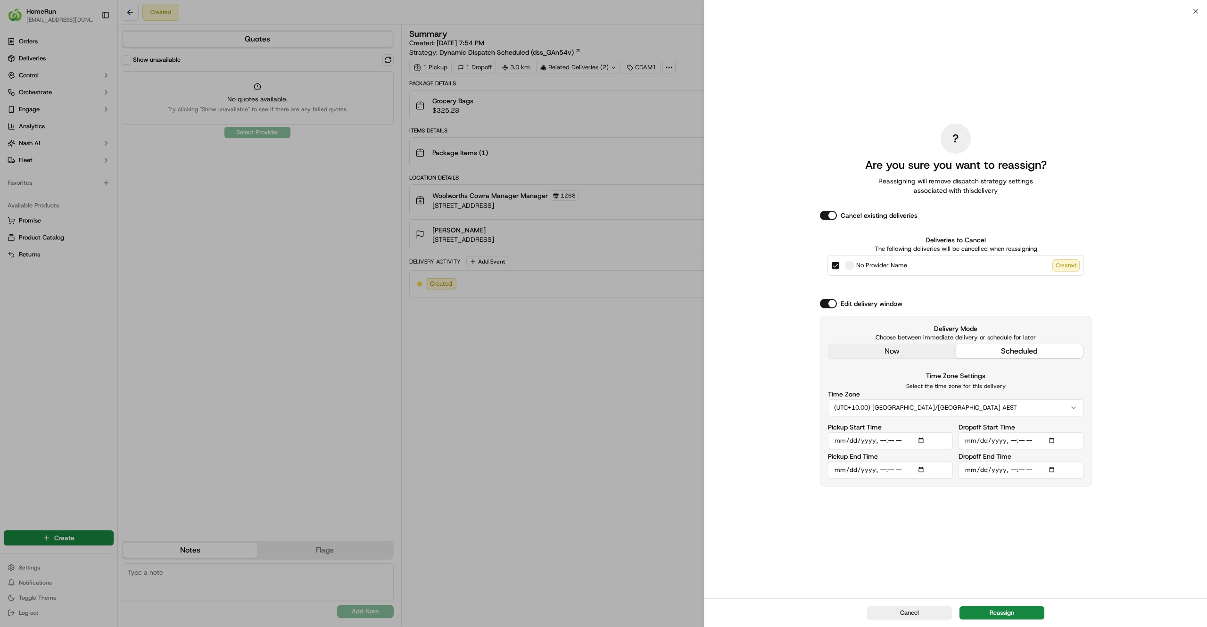
click at [877, 441] on input "Pickup Start Time" at bounding box center [890, 440] width 125 height 17
type input "2025-09-20T10:00"
click at [985, 613] on button "Reassign" at bounding box center [1001, 612] width 85 height 13
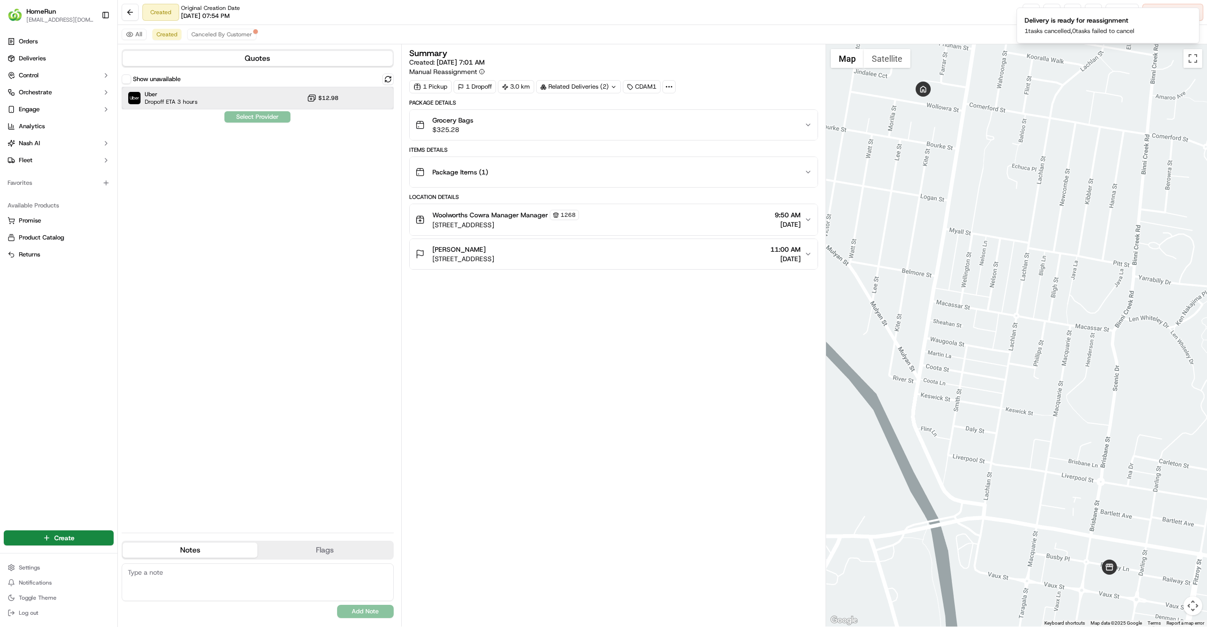
click at [354, 104] on div "Uber Dropoff ETA 3 hours $12.98" at bounding box center [258, 98] width 272 height 23
click at [281, 117] on button "Assign Provider" at bounding box center [257, 116] width 67 height 11
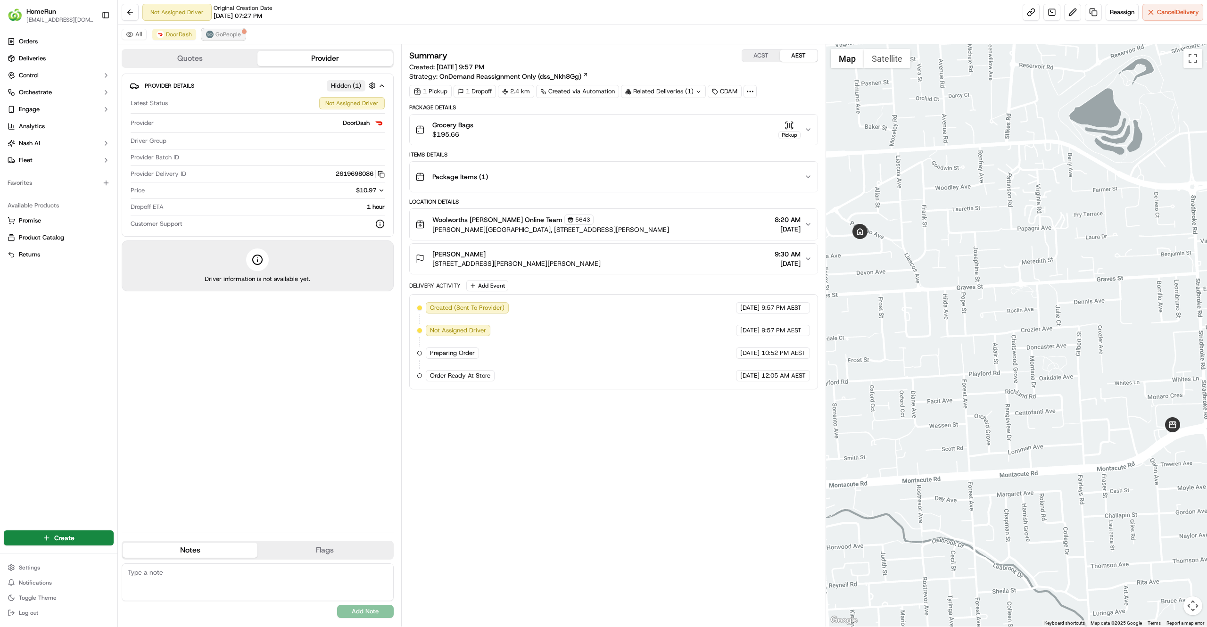
click at [231, 33] on span "GoPeople" at bounding box center [227, 35] width 25 height 8
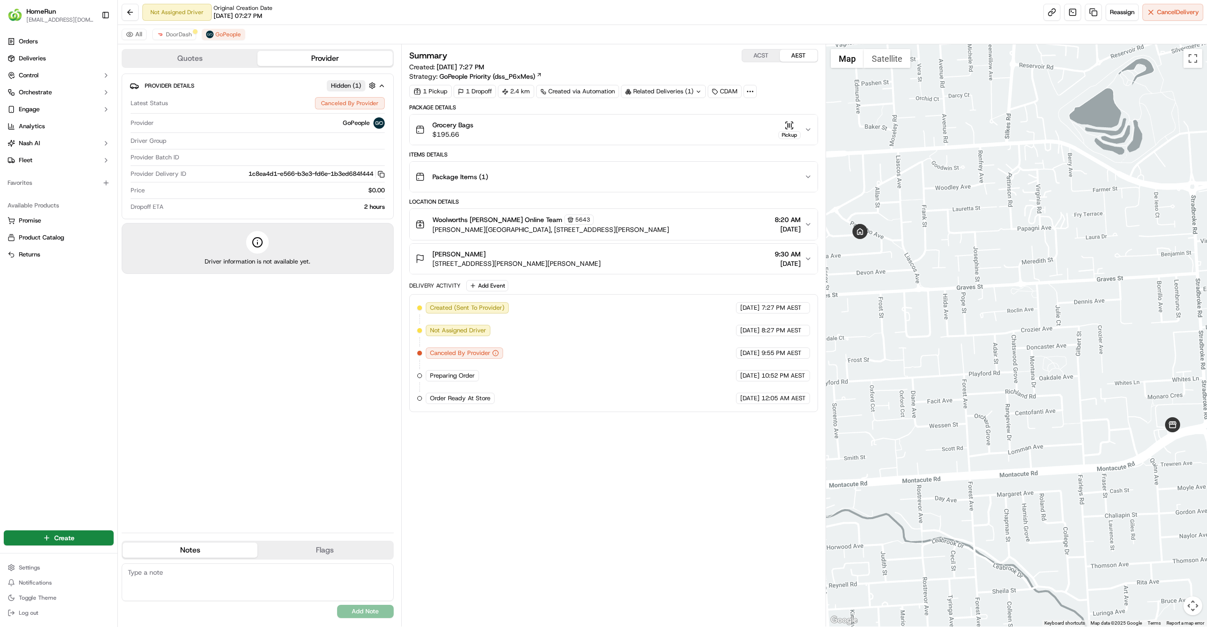
click at [542, 471] on div "Summary ACST AEST Created: 19/09/2025 7:27 PM Strategy: GoPeople Priority (dss_…" at bounding box center [613, 335] width 409 height 573
